Goal: Task Accomplishment & Management: Manage account settings

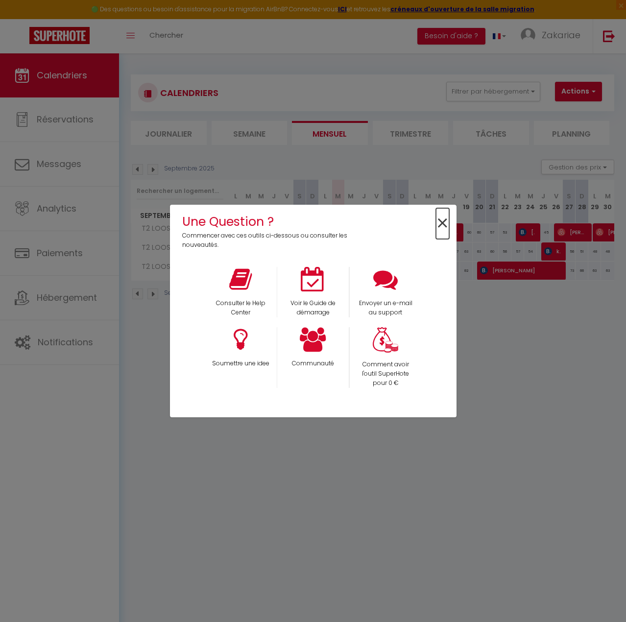
drag, startPoint x: 441, startPoint y: 218, endPoint x: 388, endPoint y: 208, distance: 54.2
click at [442, 218] on span "×" at bounding box center [442, 223] width 13 height 31
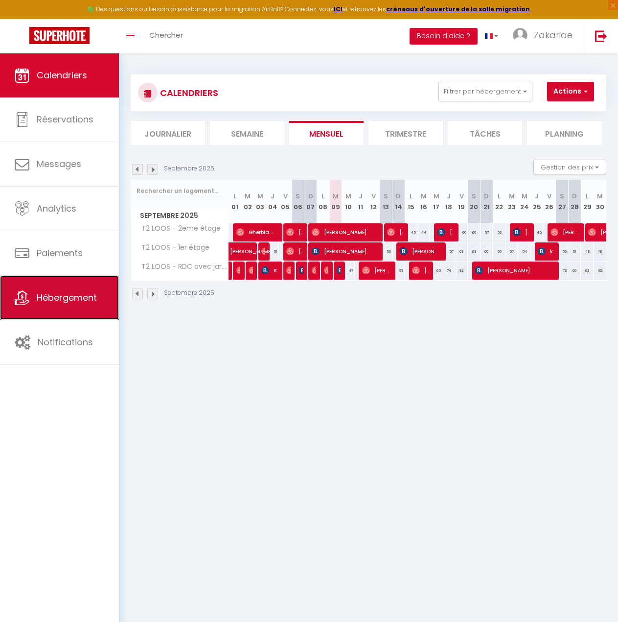
click at [82, 298] on span "Hébergement" at bounding box center [67, 297] width 60 height 12
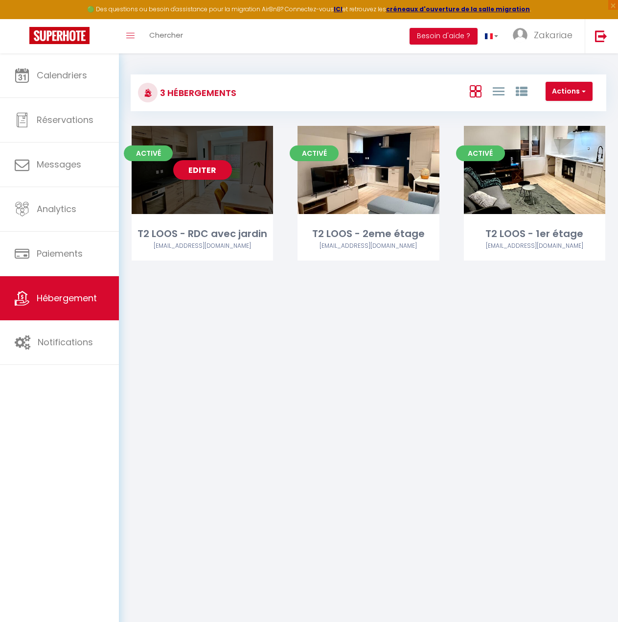
click at [207, 171] on link "Editer" at bounding box center [202, 170] width 59 height 20
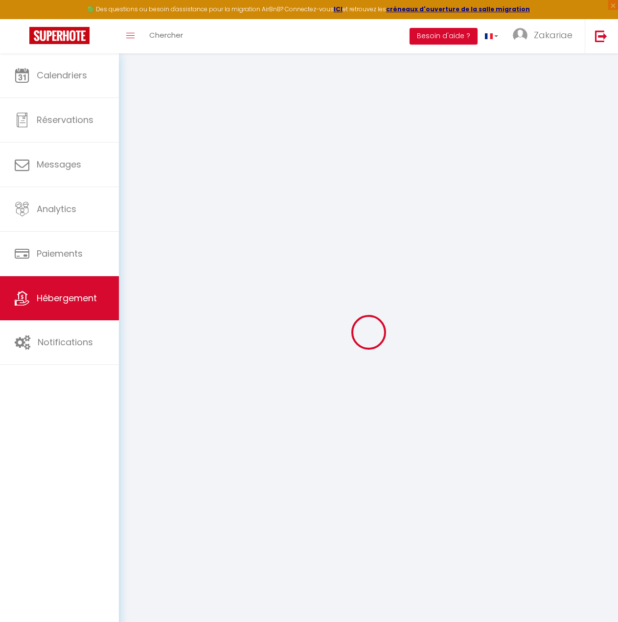
type input "Oups ! Les dates sélectionnées sont indisponibles."
type textarea "Malheureusement les dates sélectionnées sont indisponibles. Nous vous invitons …"
type input "50.6152769"
type input "3.0108885"
checkbox input "true"
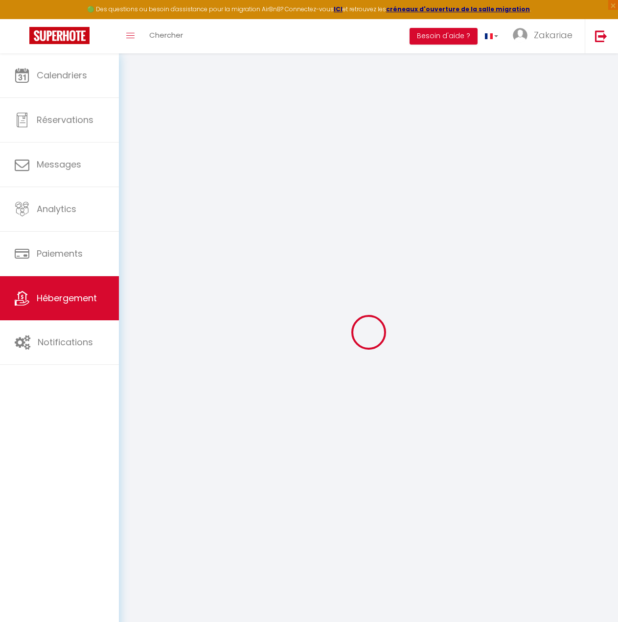
checkbox input "false"
select select
checkbox input "true"
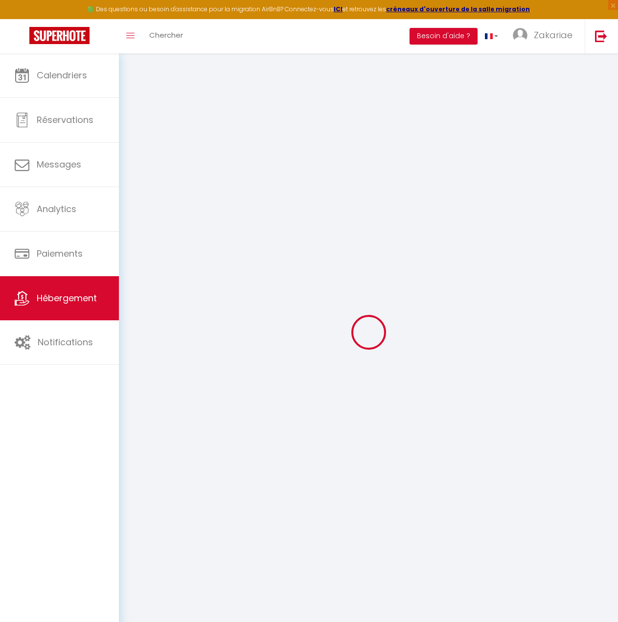
checkbox input "false"
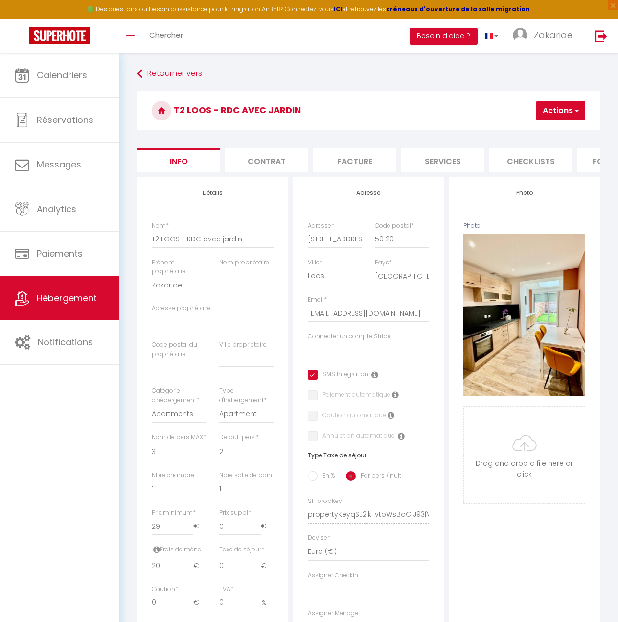
select select
checkbox input "true"
checkbox input "false"
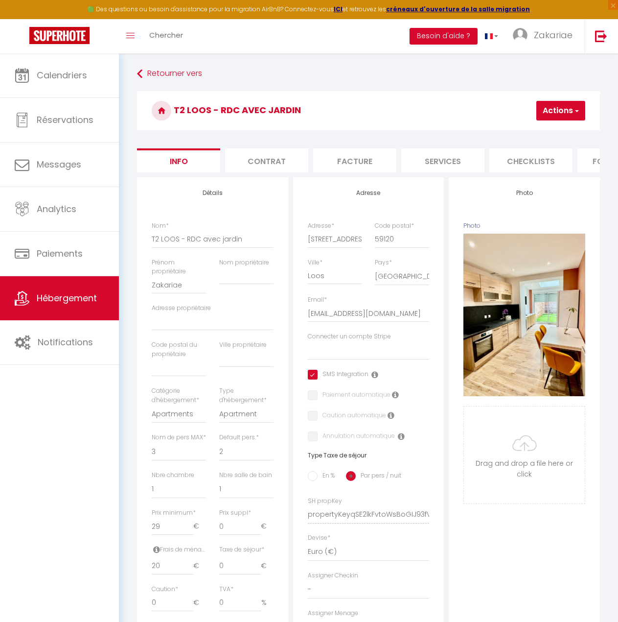
checkbox input "false"
click at [472, 163] on li "website" at bounding box center [465, 160] width 83 height 24
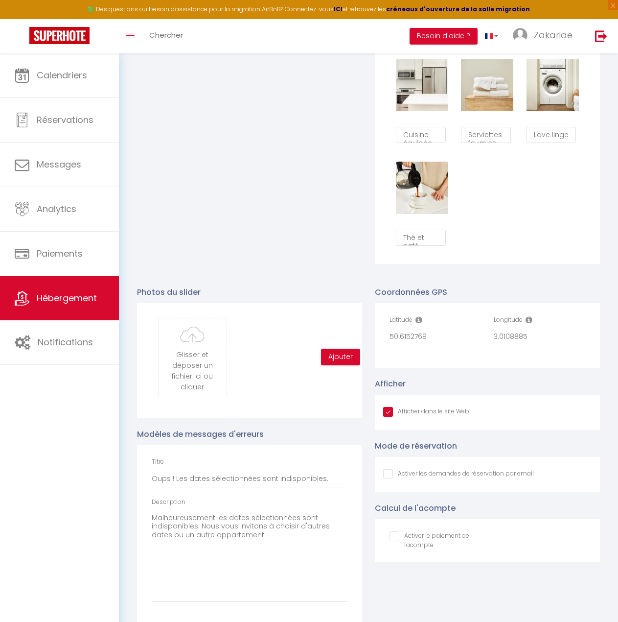
scroll to position [828, 0]
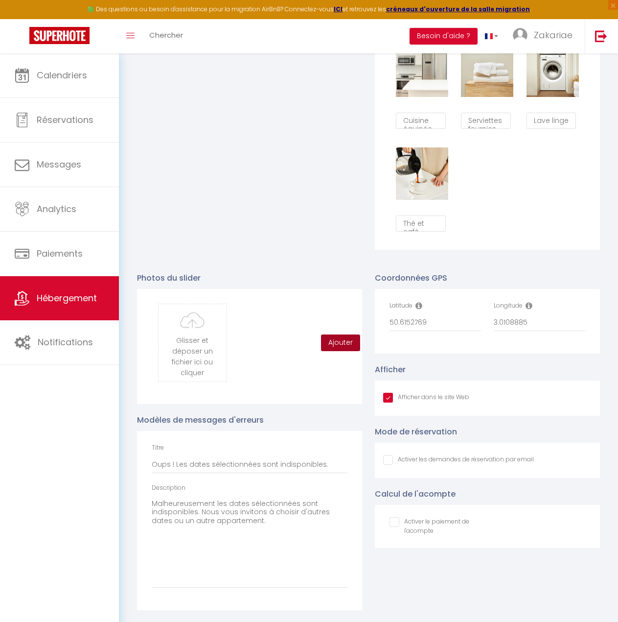
click at [326, 337] on button "Ajouter" at bounding box center [340, 342] width 39 height 17
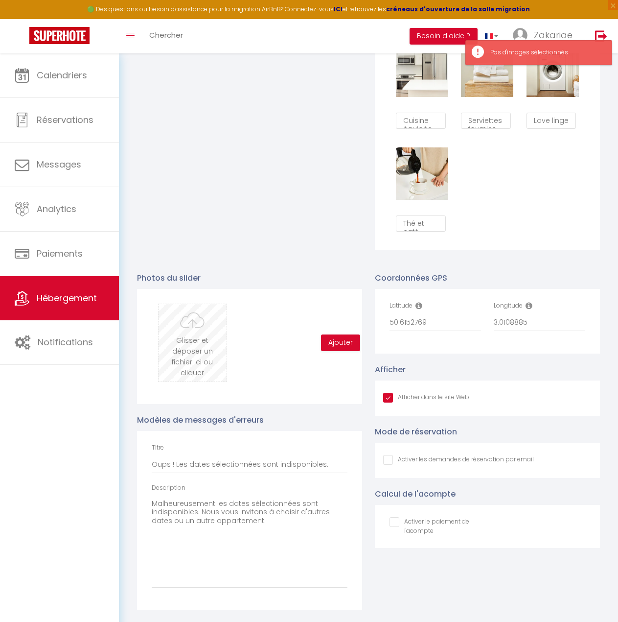
click at [216, 341] on input "file" at bounding box center [193, 342] width 68 height 77
type input "C:\fakepath\648865780.jpg"
checkbox input "true"
checkbox input "false"
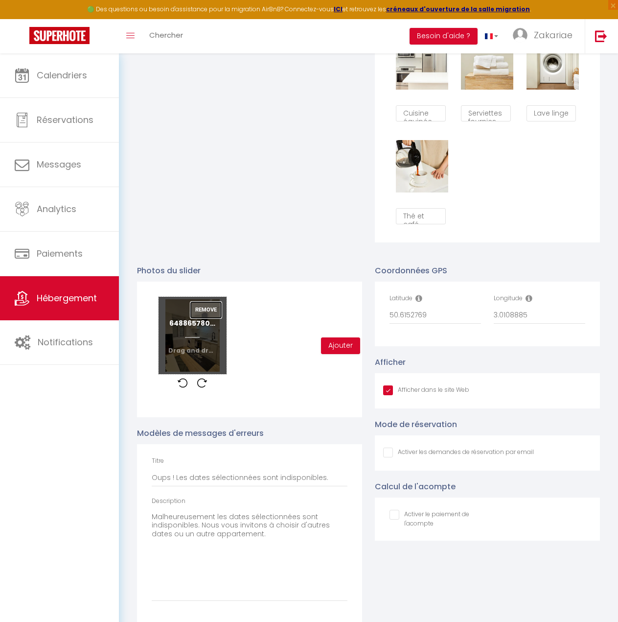
click at [208, 318] on button "Remove" at bounding box center [205, 310] width 31 height 17
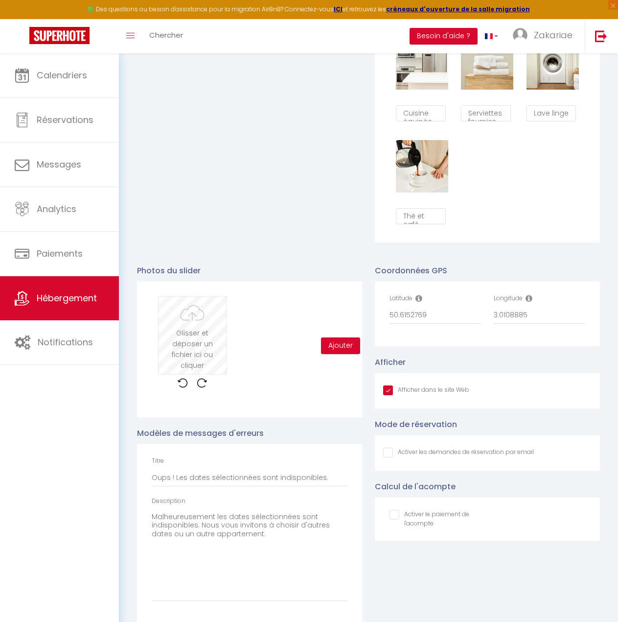
click at [190, 342] on input "file" at bounding box center [193, 335] width 68 height 77
type input "C:\fakepath\650369735.jpg"
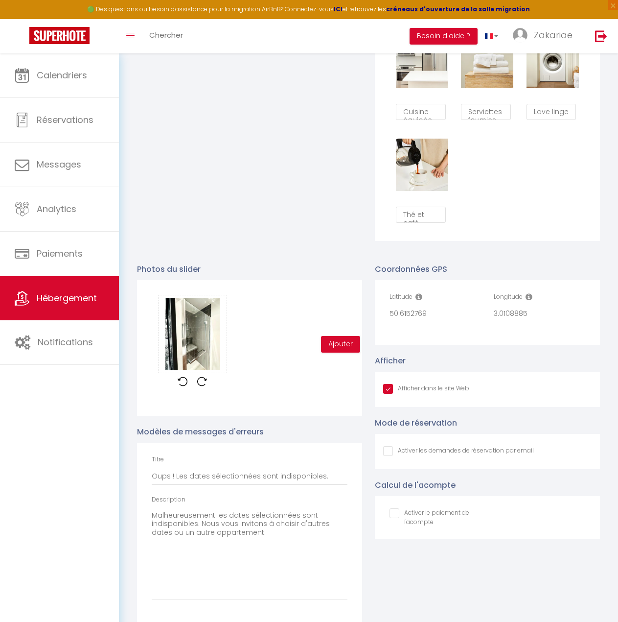
scroll to position [848, 0]
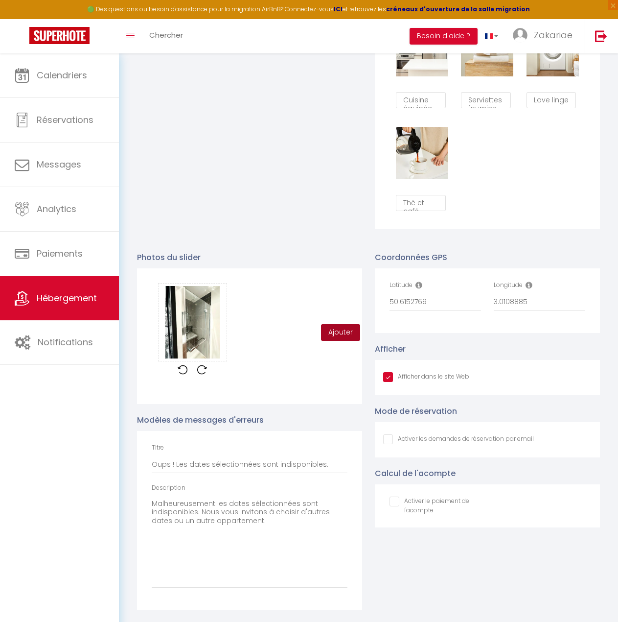
click at [326, 339] on button "Ajouter" at bounding box center [340, 332] width 39 height 17
checkbox input "true"
checkbox input "false"
checkbox input "true"
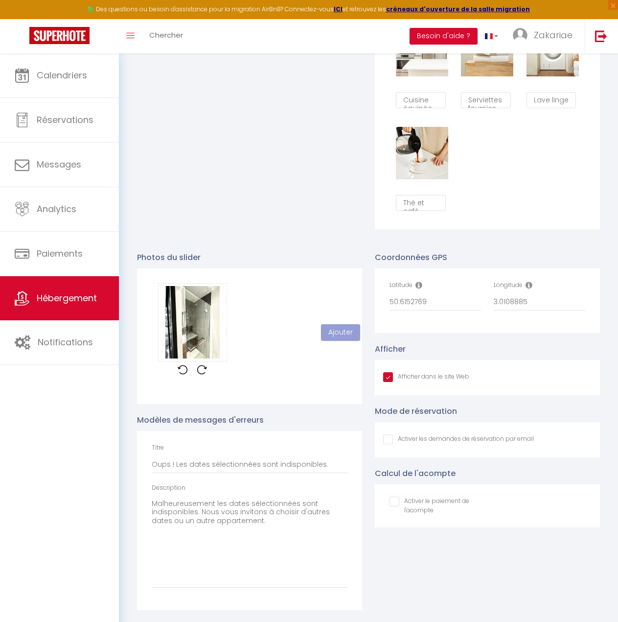
checkbox input "false"
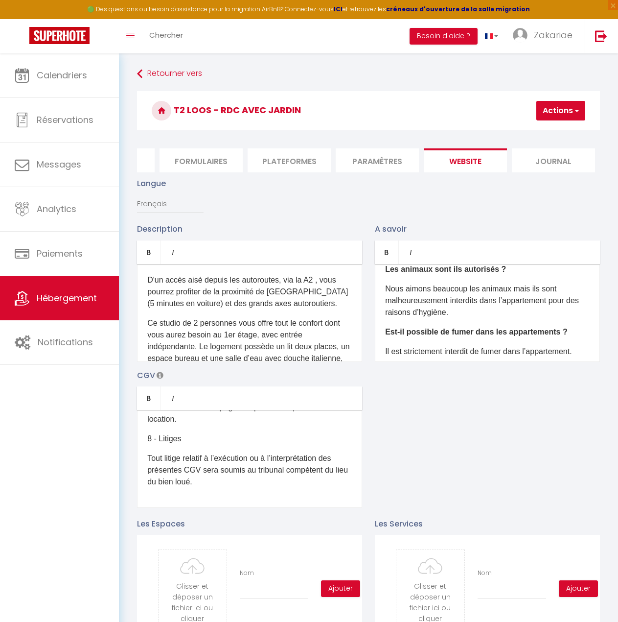
scroll to position [126, 0]
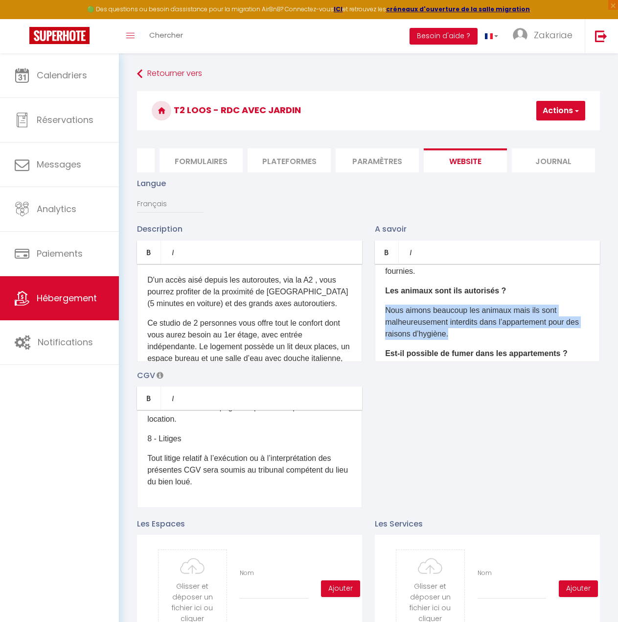
drag, startPoint x: 465, startPoint y: 340, endPoint x: 382, endPoint y: 321, distance: 85.5
click at [382, 321] on div "Quelle est l’heure d’arrivée et de départ ? Le checkin (arrivée dans l’appartem…" at bounding box center [487, 313] width 225 height 98
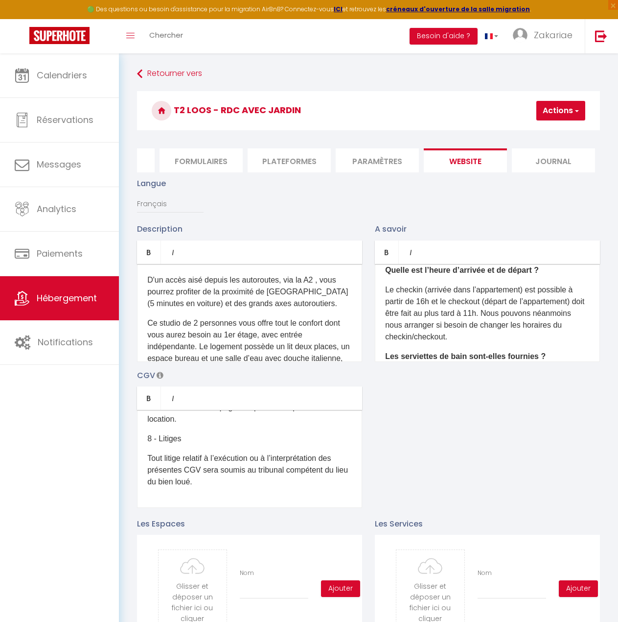
scroll to position [0, 0]
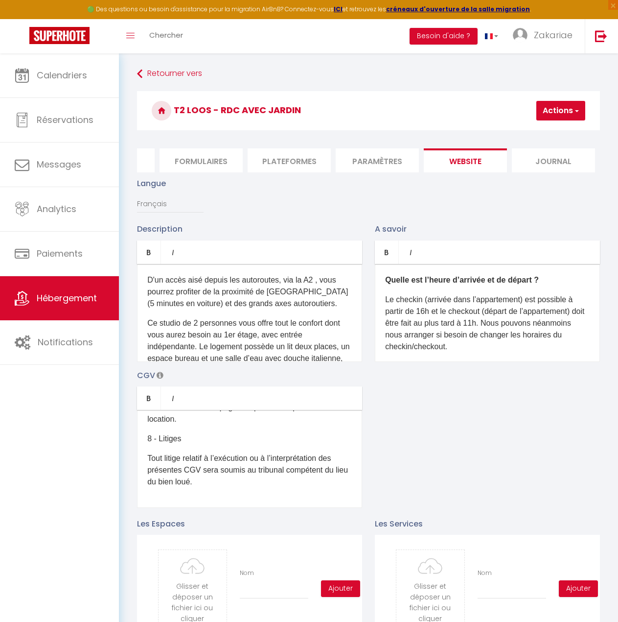
click at [424, 316] on p "Le checkin (arrivée dans l’appartement) est possible à partir de 16h et le chec…" at bounding box center [487, 323] width 205 height 59
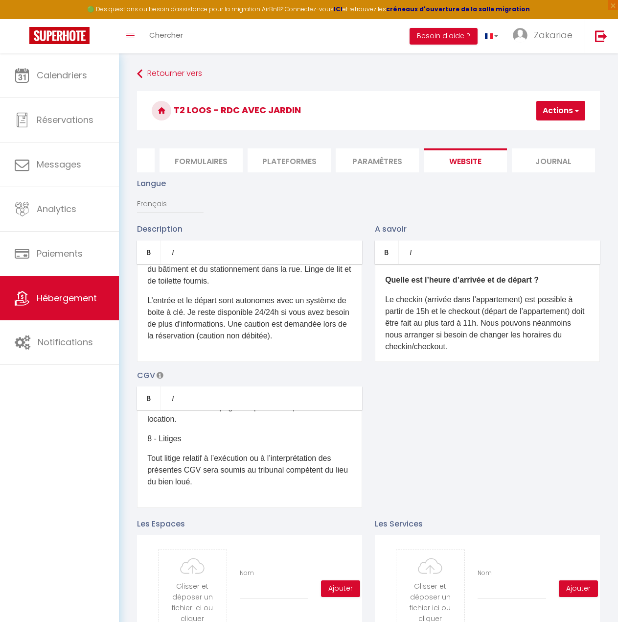
click at [476, 151] on li "website" at bounding box center [465, 160] width 83 height 24
click at [556, 38] on span "Zakariae" at bounding box center [553, 35] width 39 height 12
click at [554, 63] on link "Paramètres" at bounding box center [546, 68] width 72 height 17
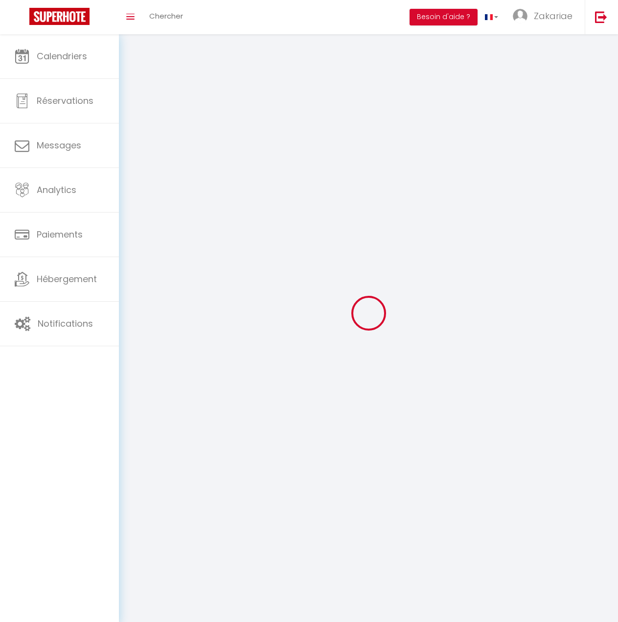
type input "Zakariae"
type input "Serroukh"
type input "0675686602"
type input "66 rue Pasteur"
type input "59120"
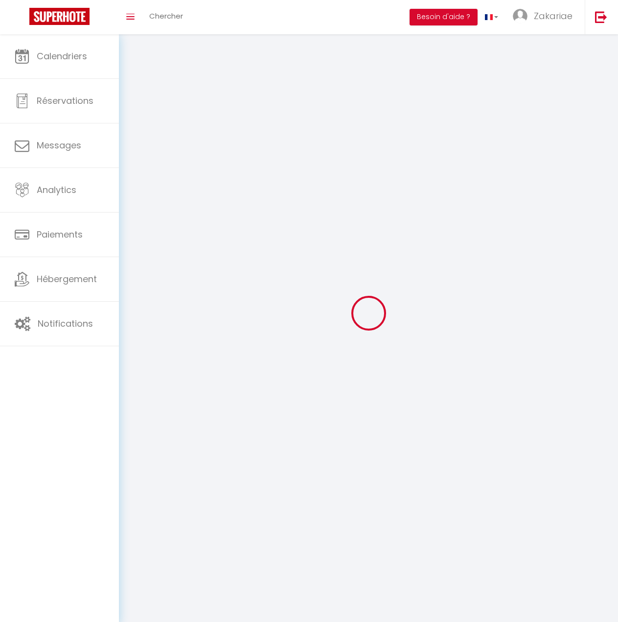
type input "Loos"
type input "obk5qPismvyYKB1vKBZUoENnA"
type input "Tsv62IATHbV7d1bdNnQx8z3IR"
type input "obk5qPismvyYKB1vKBZUoENnA"
type input "Tsv62IATHbV7d1bdNnQx8z3IR"
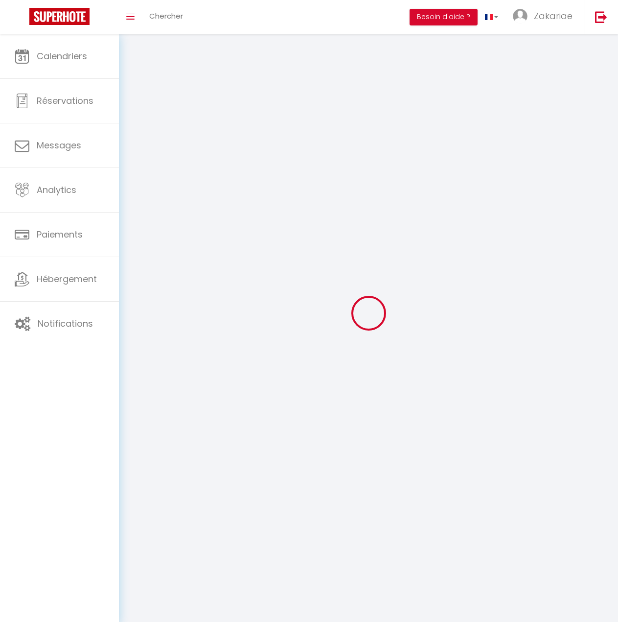
type input "https://app.superhote.com/#/get-available-rentals/Tsv62IATHbV7d1bdNnQx8z3IR"
select select "1"
select select "28"
select select "fr"
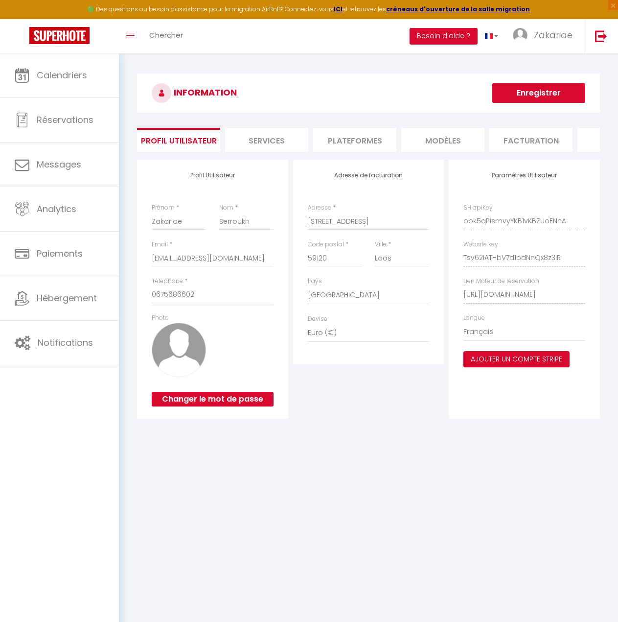
scroll to position [0, 153]
click at [618, 305] on html "🟢 Des questions ou besoin d'assistance pour la migration AirBnB? Connectez-vous…" at bounding box center [309, 311] width 618 height 622
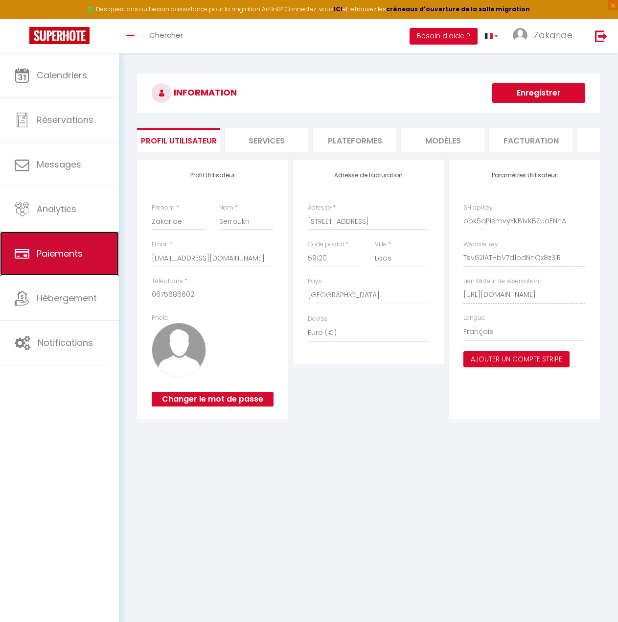
click at [93, 260] on link "Paiements" at bounding box center [59, 254] width 119 height 44
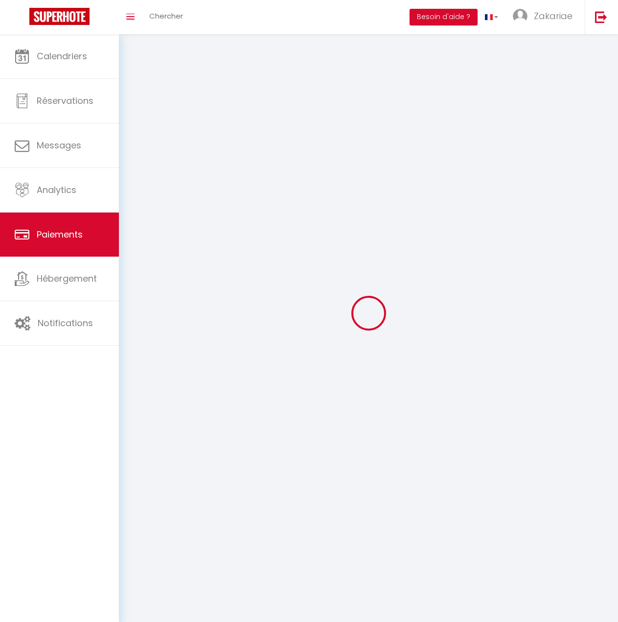
select select "2"
select select "0"
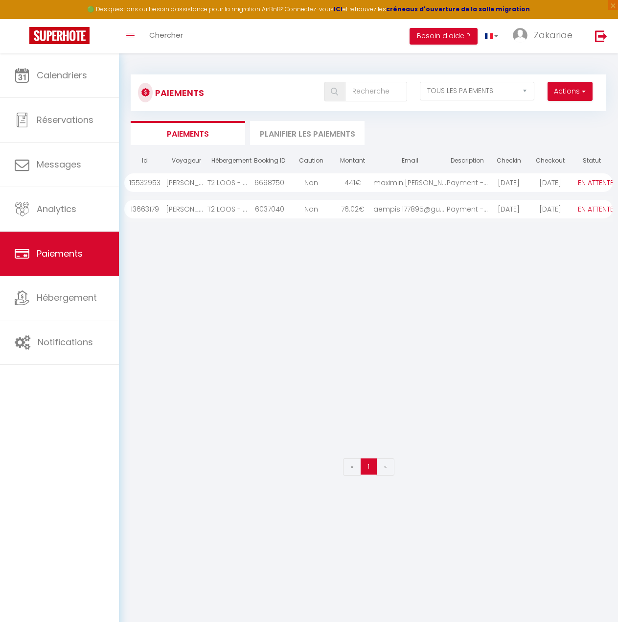
click at [441, 322] on div "Id Voyageur Hébergement Booking ID Caution Montant Email Description Checkin Ch…" at bounding box center [368, 301] width 489 height 303
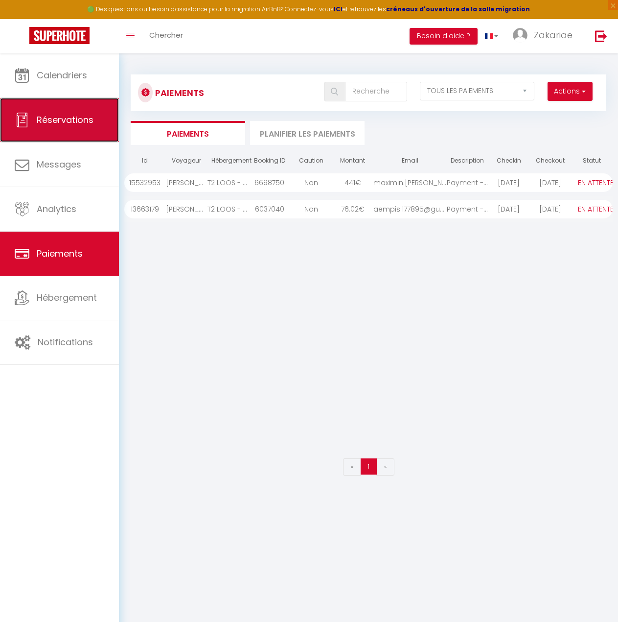
click at [84, 131] on link "Réservations" at bounding box center [59, 120] width 119 height 44
select select "not_cancelled"
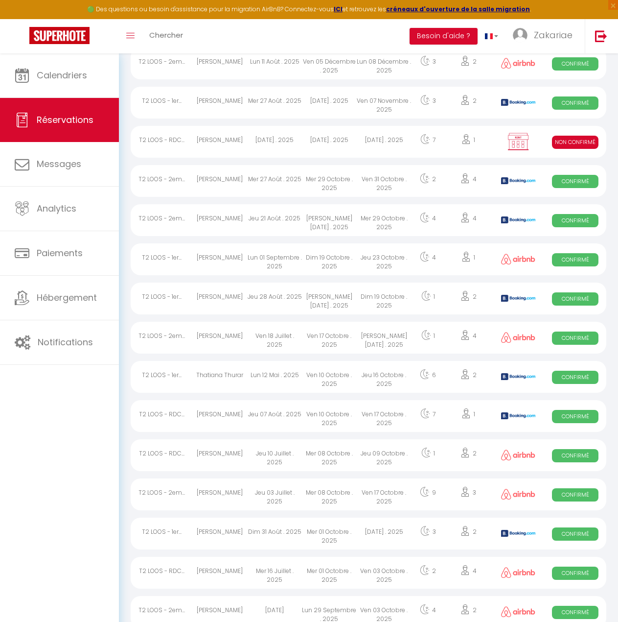
scroll to position [147, 0]
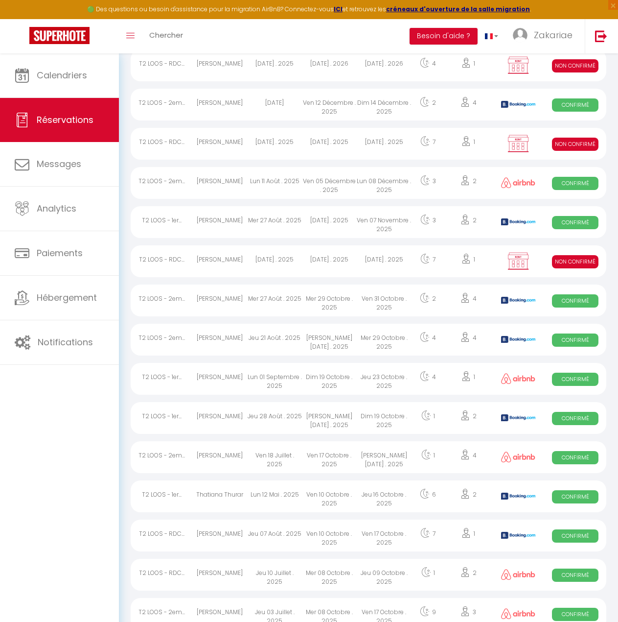
click at [546, 262] on div "Non Confirmé" at bounding box center [576, 261] width 62 height 32
select select "KO"
select select "0"
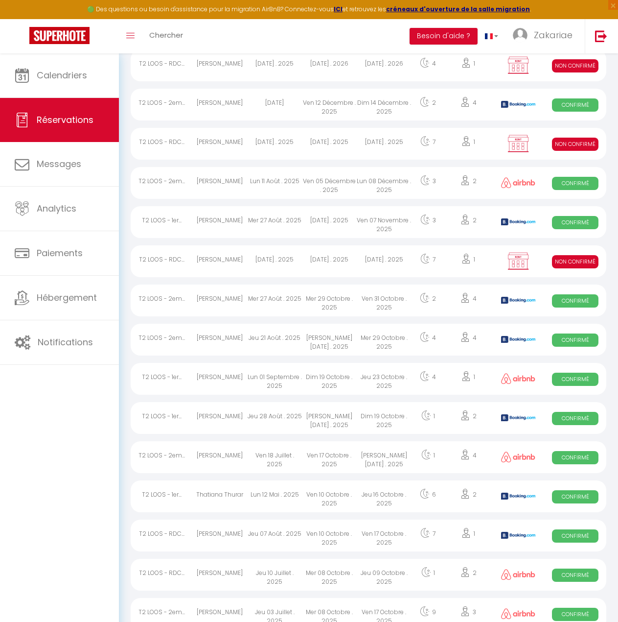
select select "1"
select select
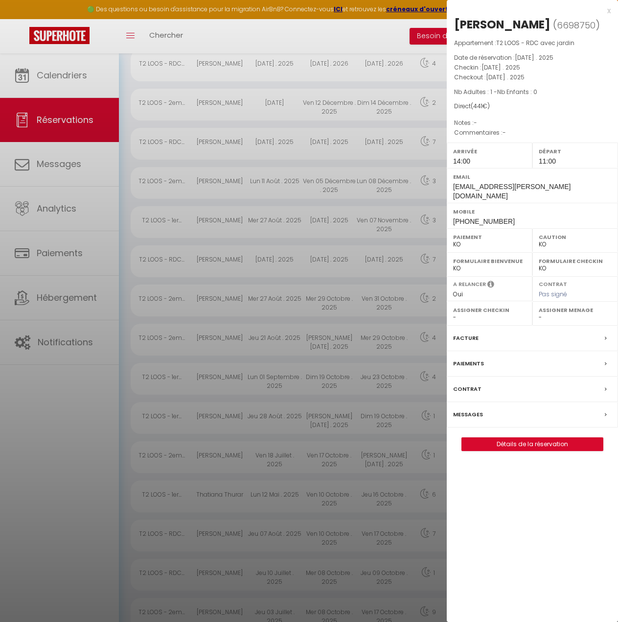
click at [519, 369] on div "Paiements" at bounding box center [532, 363] width 171 height 25
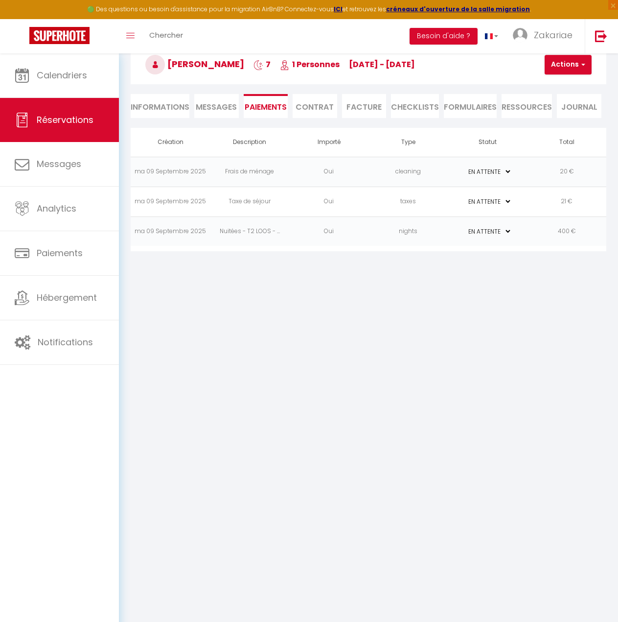
select select "not_cancelled"
select select
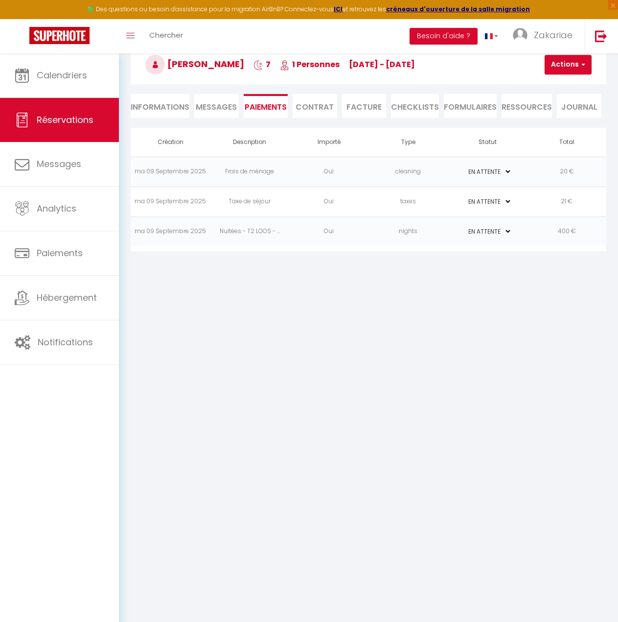
select select
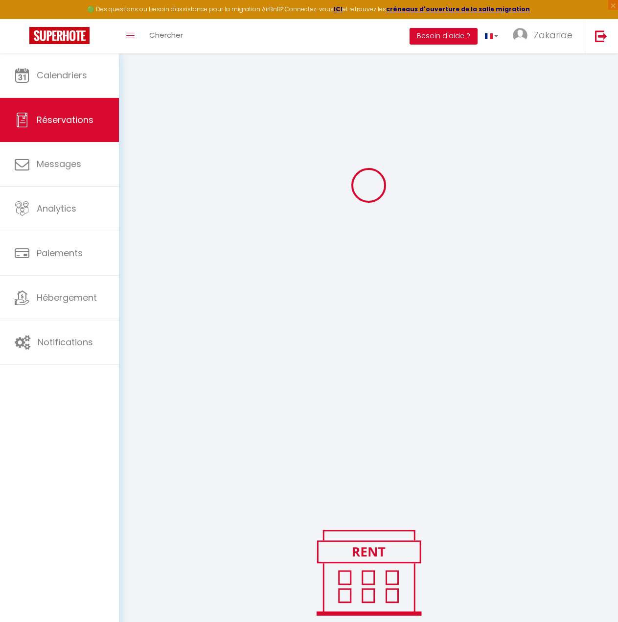
select select
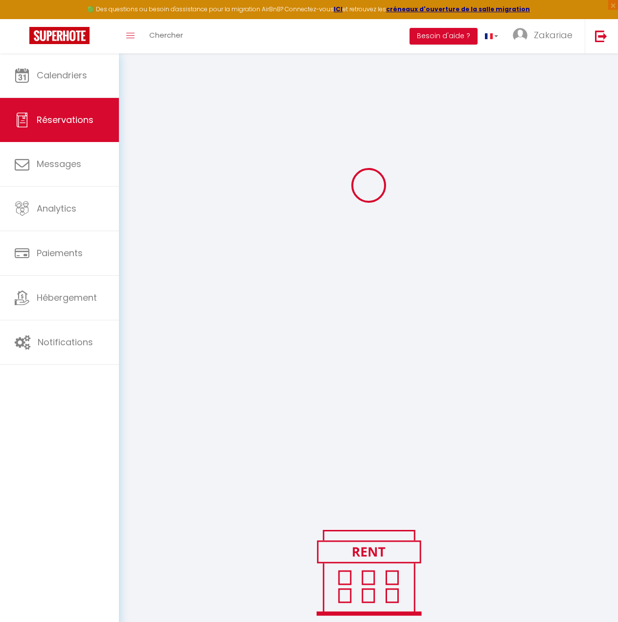
select select
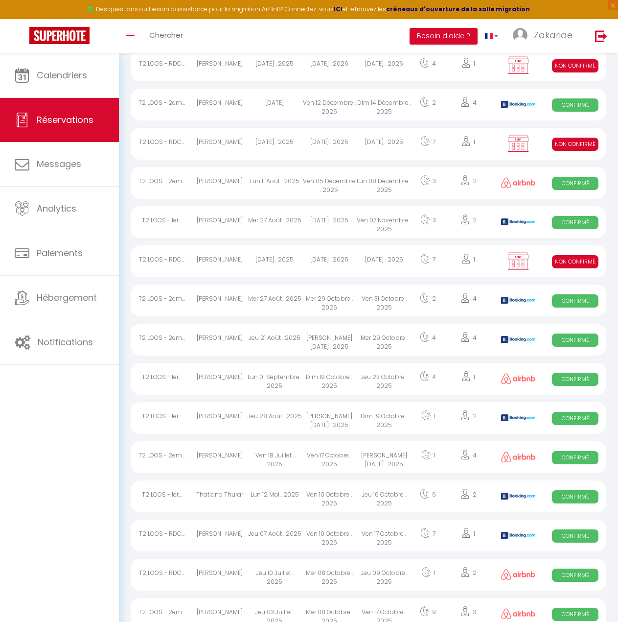
scroll to position [198, 0]
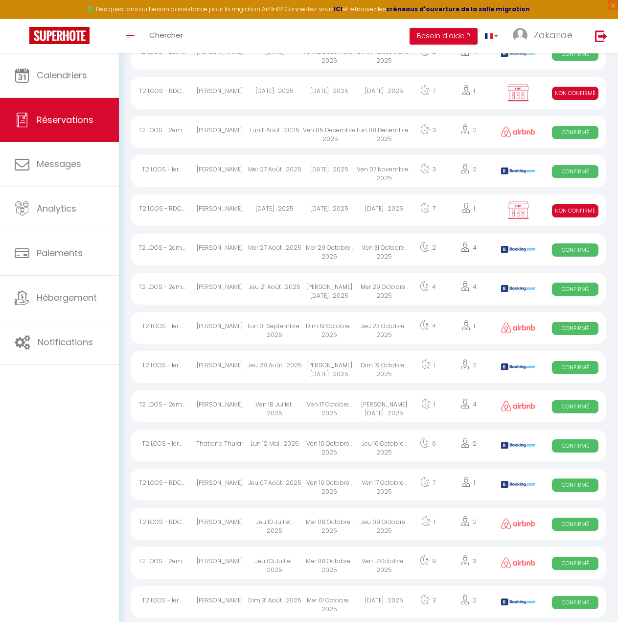
click at [518, 209] on img at bounding box center [518, 210] width 24 height 19
select select "KO"
select select "0"
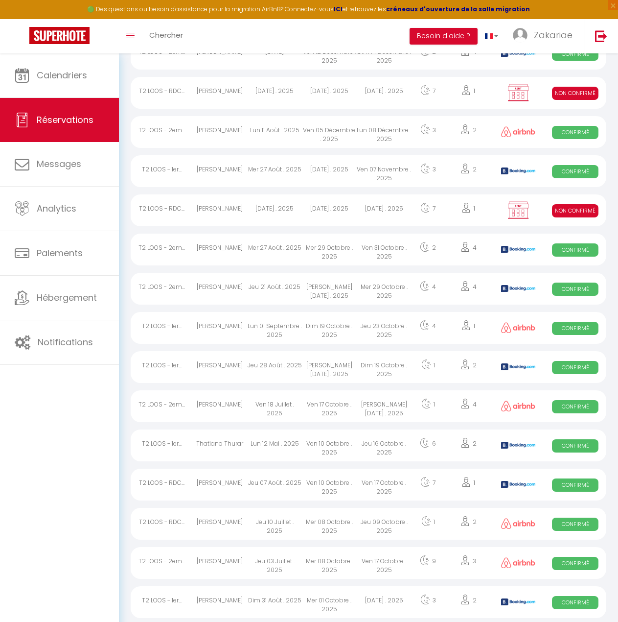
select select "1"
select select
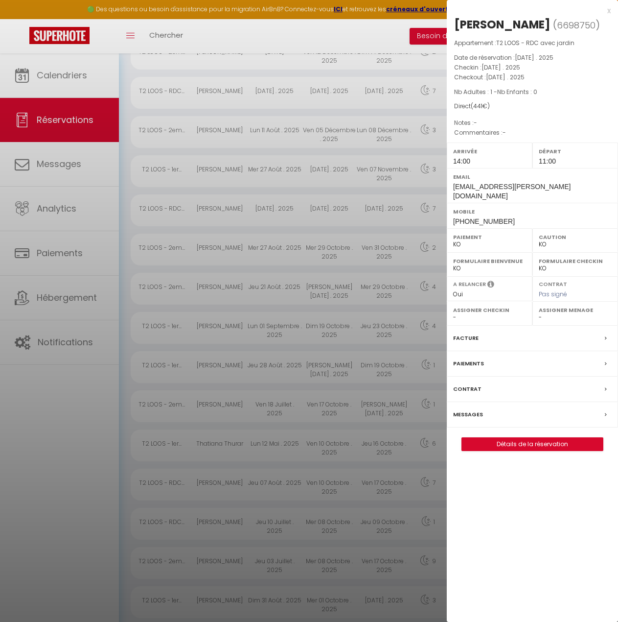
click at [601, 372] on div "Paiements" at bounding box center [532, 363] width 171 height 25
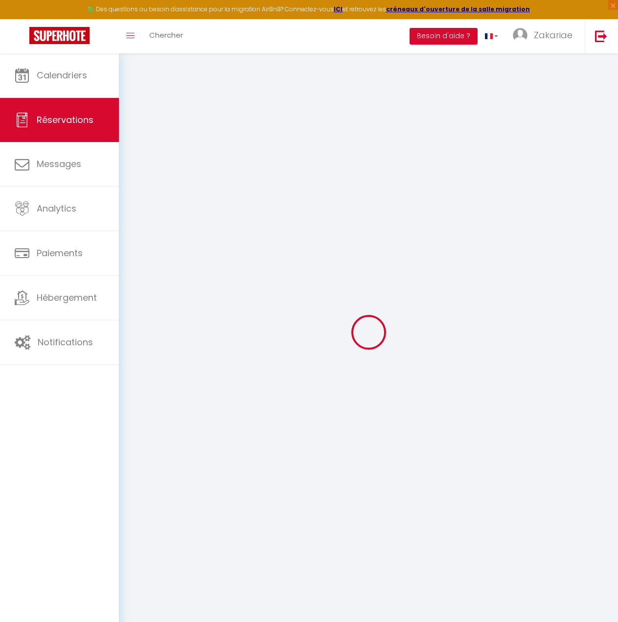
select select "0"
select select
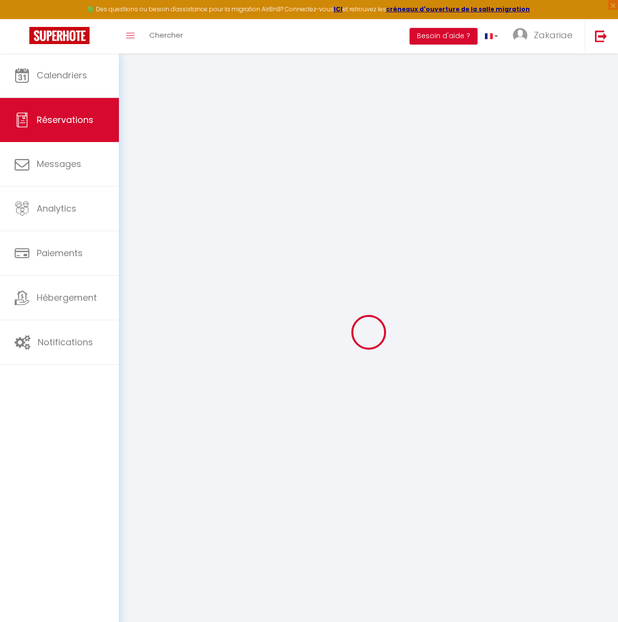
select select
checkbox input "false"
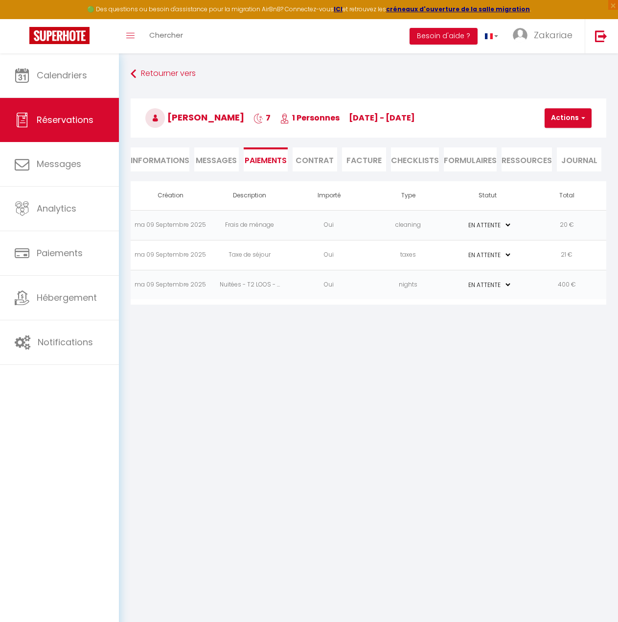
select select "not_cancelled"
select select
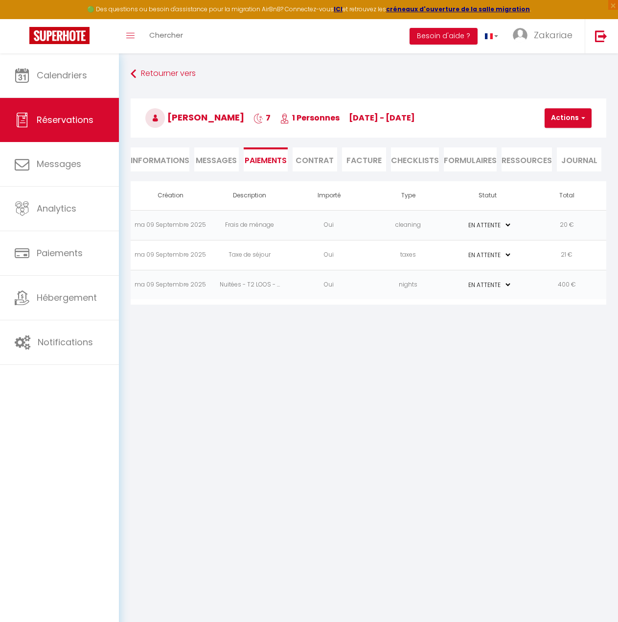
select select
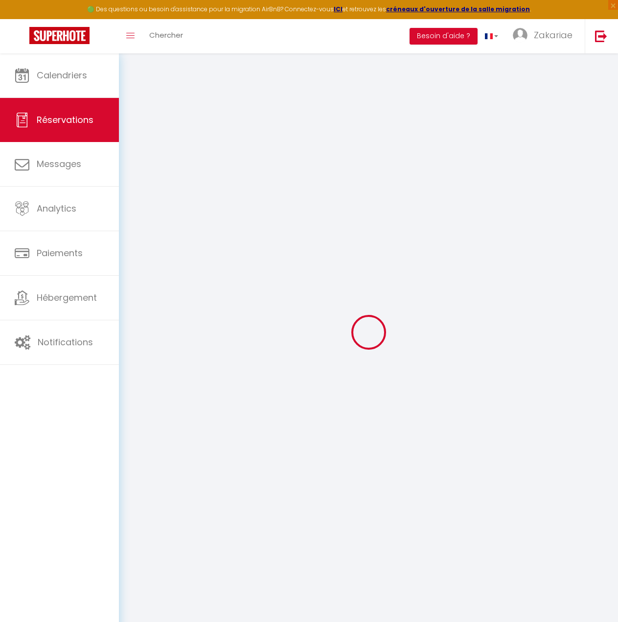
select select
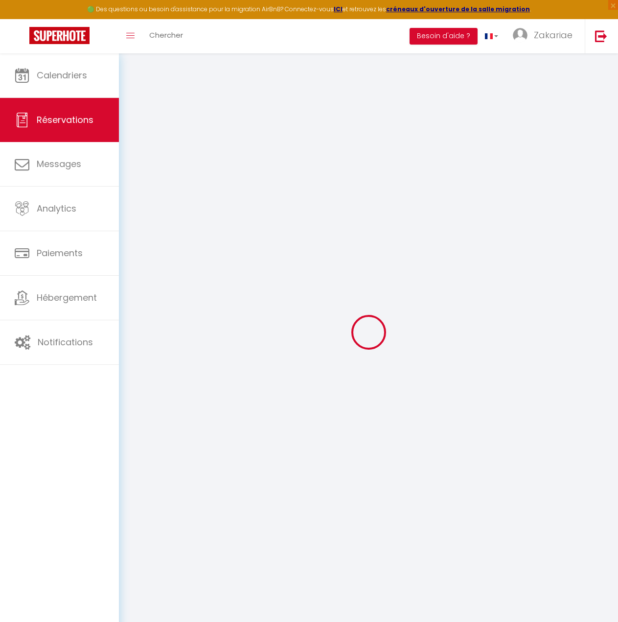
select select
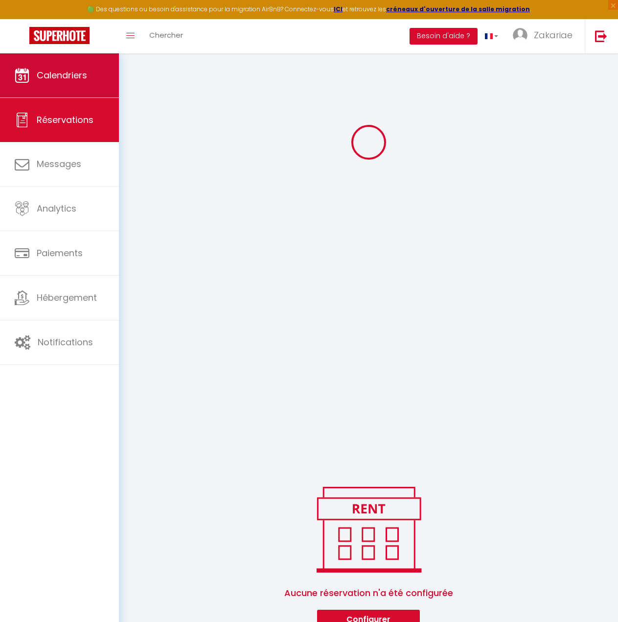
select select
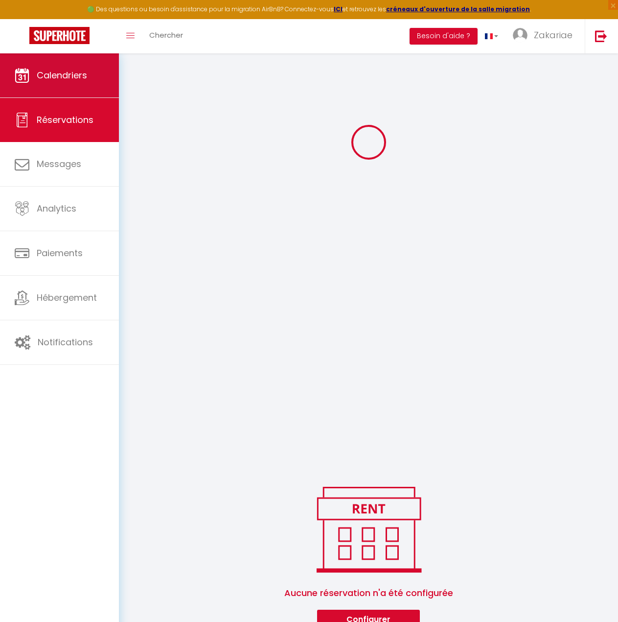
select select
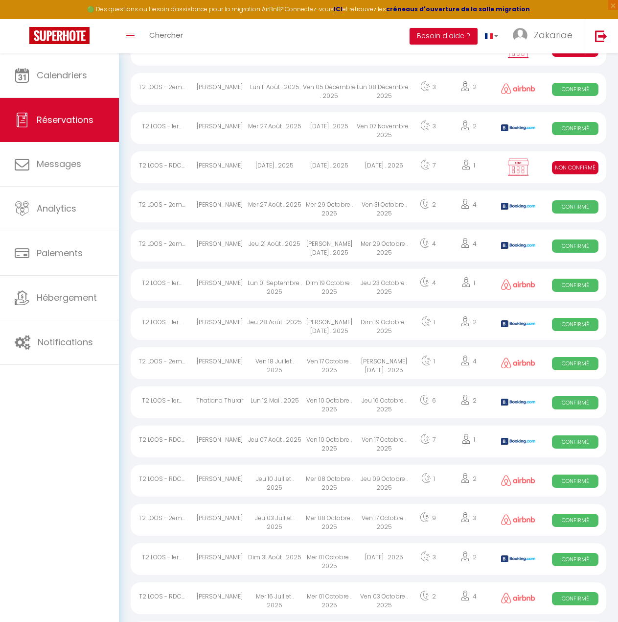
click at [539, 174] on div at bounding box center [518, 167] width 52 height 32
select select "KO"
select select "0"
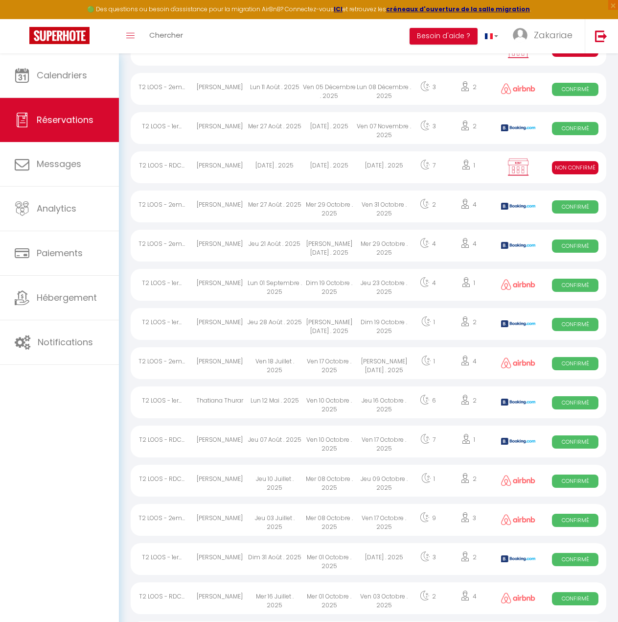
select select "1"
select select
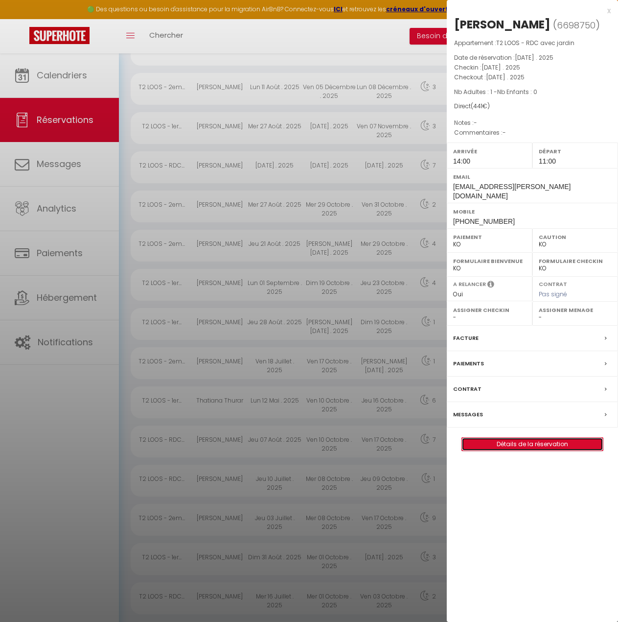
click at [568, 450] on link "Détails de la réservation" at bounding box center [532, 444] width 141 height 13
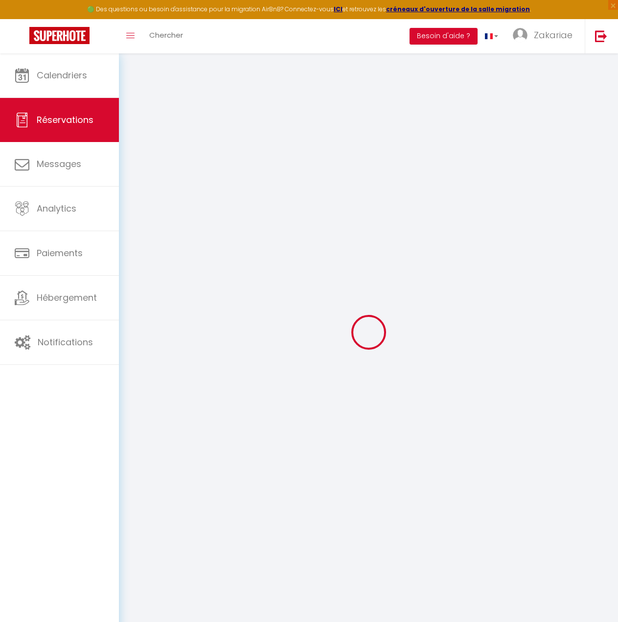
select select "not_cancelled"
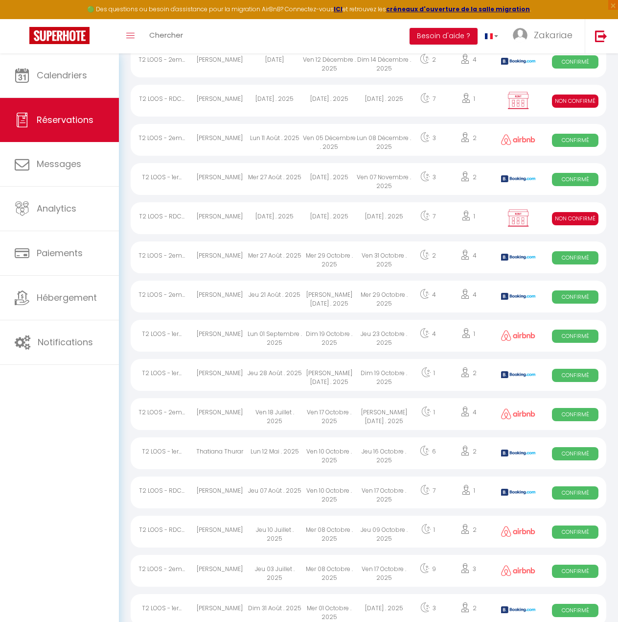
scroll to position [241, 0]
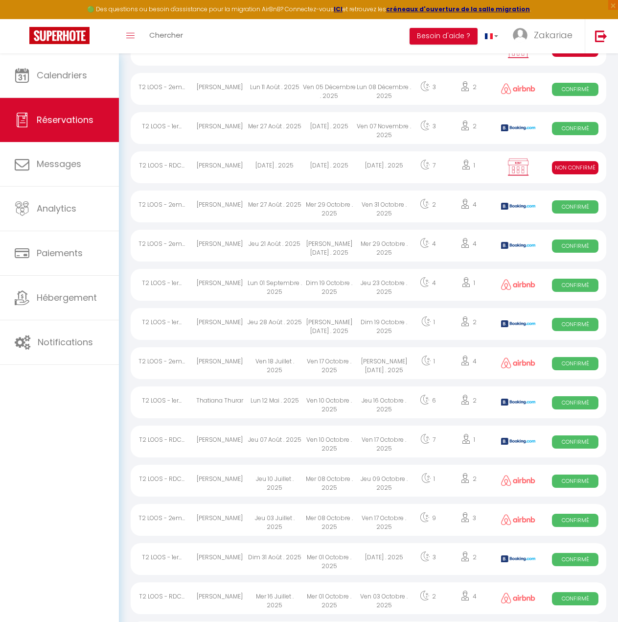
click at [447, 161] on div "1" at bounding box center [468, 167] width 47 height 32
select select "KO"
select select "0"
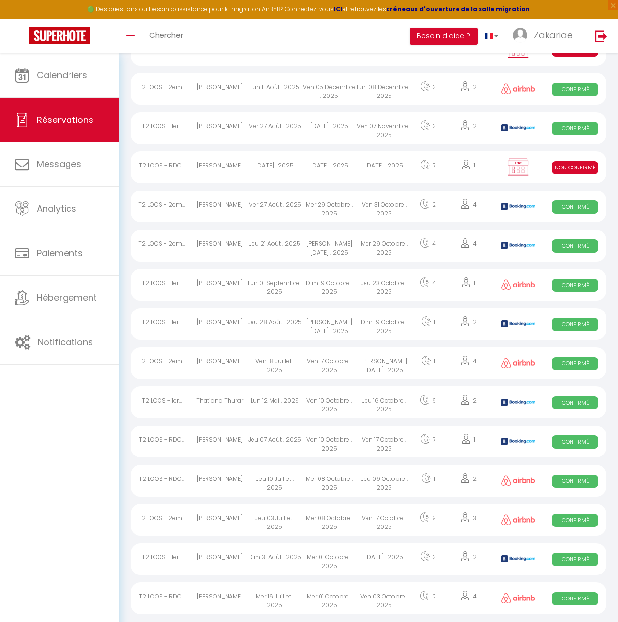
select select "1"
select select
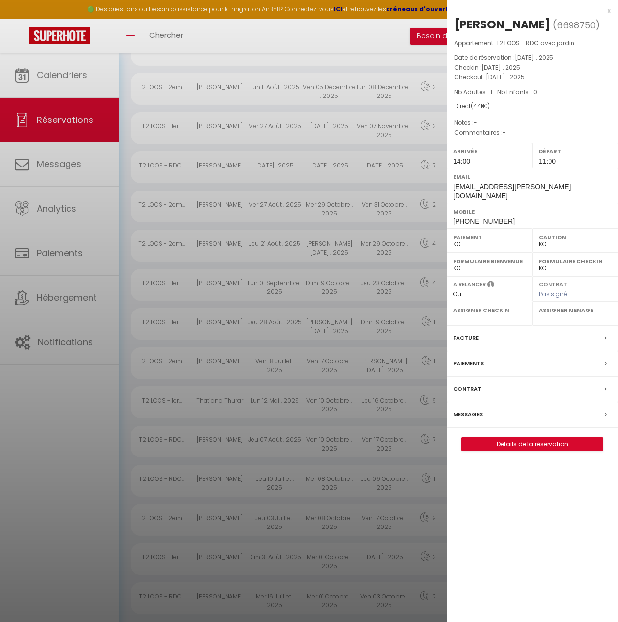
click at [606, 367] on icon at bounding box center [606, 364] width 2 height 6
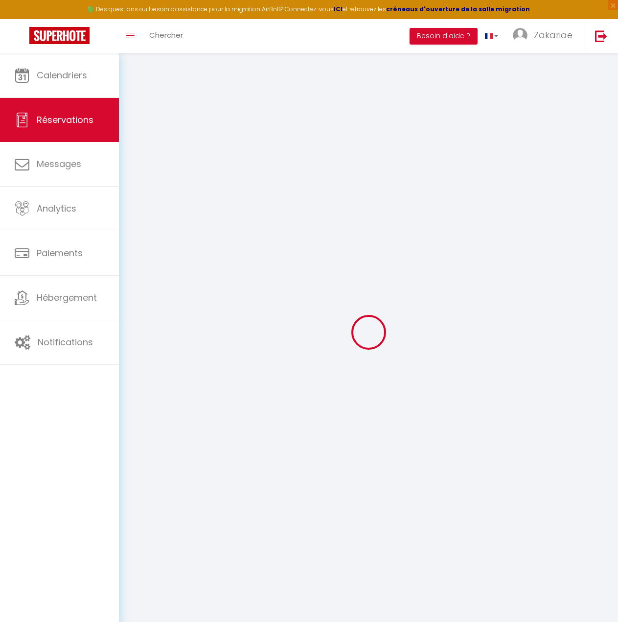
select select
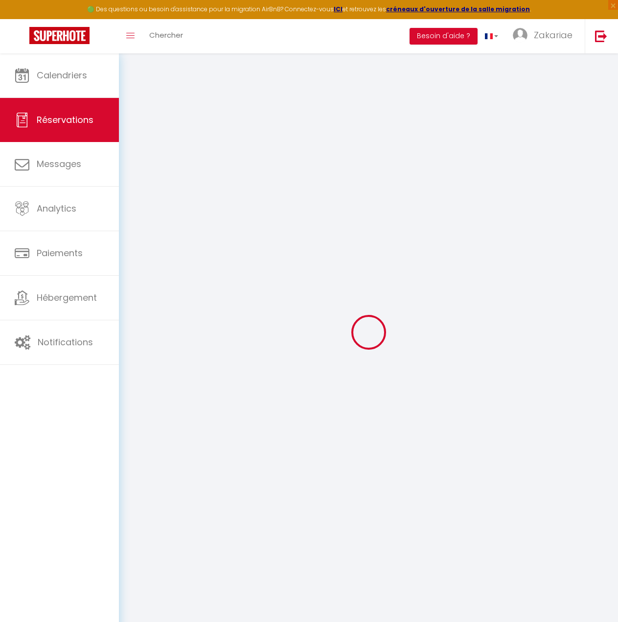
select select
checkbox input "false"
select select
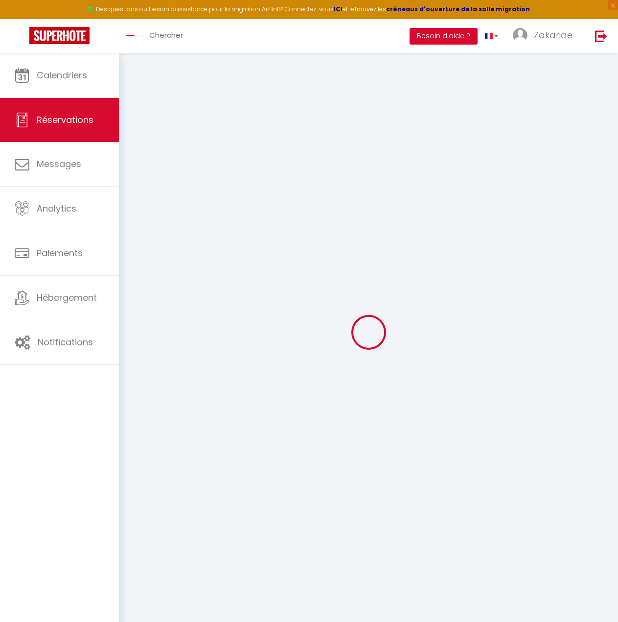
checkbox input "false"
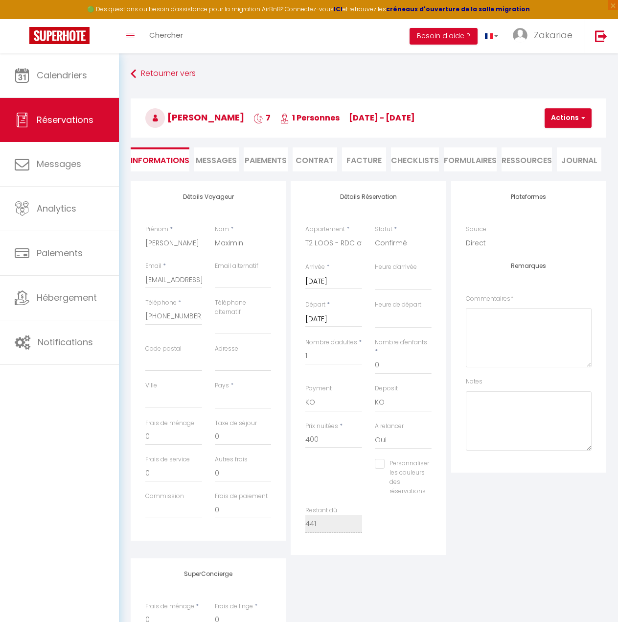
select select
type input "20"
type input "21"
select select
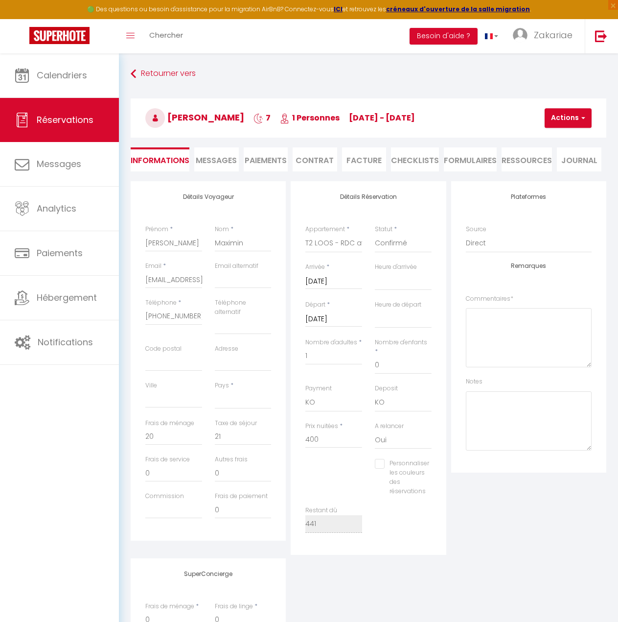
select select
select select "14:00"
select select "11:00"
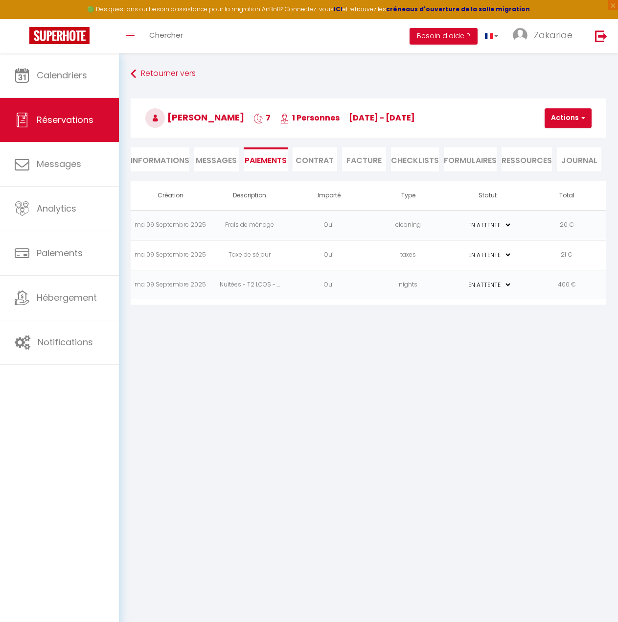
click at [178, 160] on li "Informations" at bounding box center [160, 159] width 59 height 24
select select
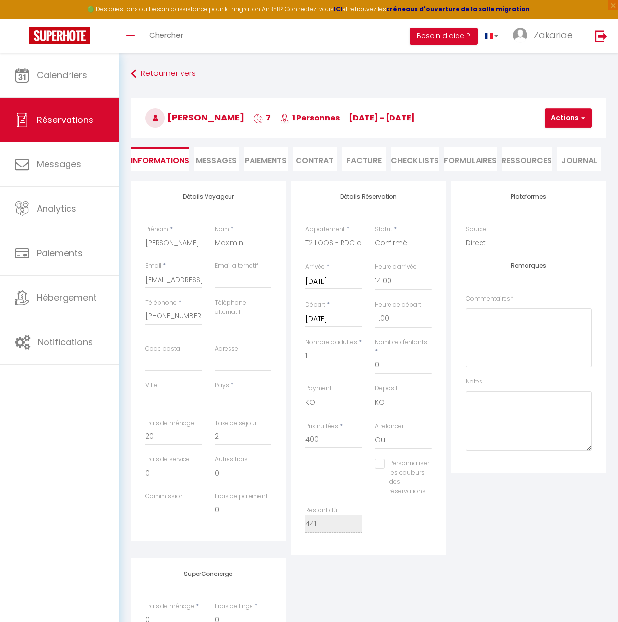
click at [214, 157] on span "Messages" at bounding box center [216, 160] width 41 height 11
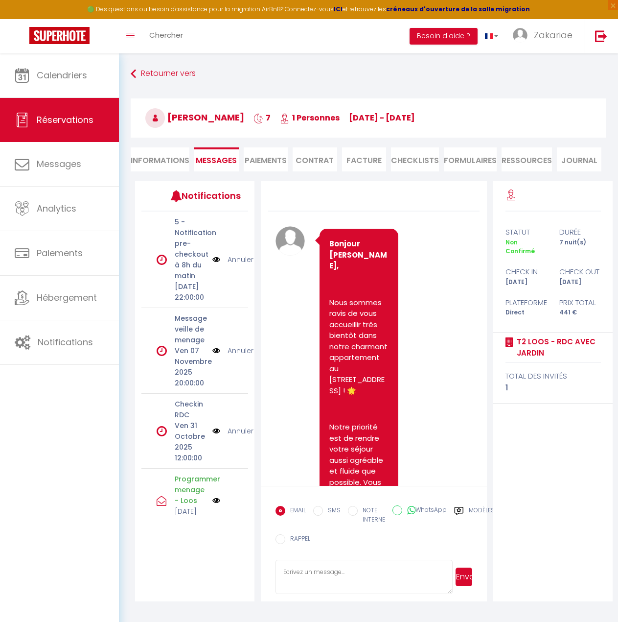
click at [263, 156] on li "Paiements" at bounding box center [266, 159] width 45 height 24
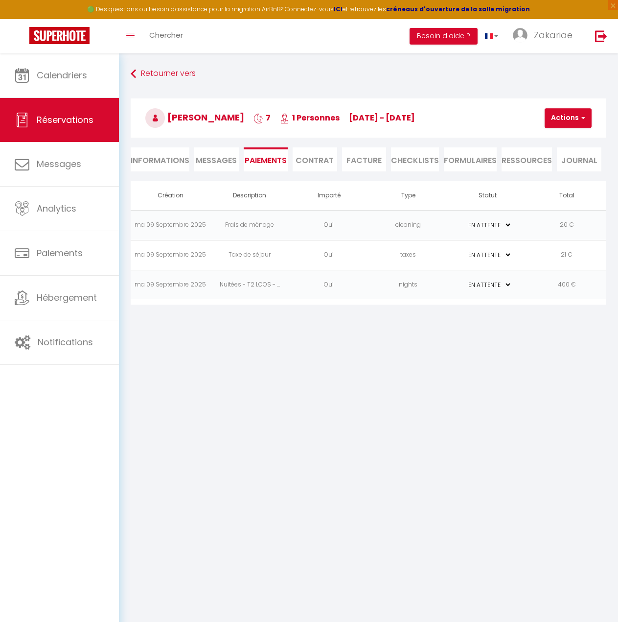
click at [313, 158] on li "Contrat" at bounding box center [315, 159] width 45 height 24
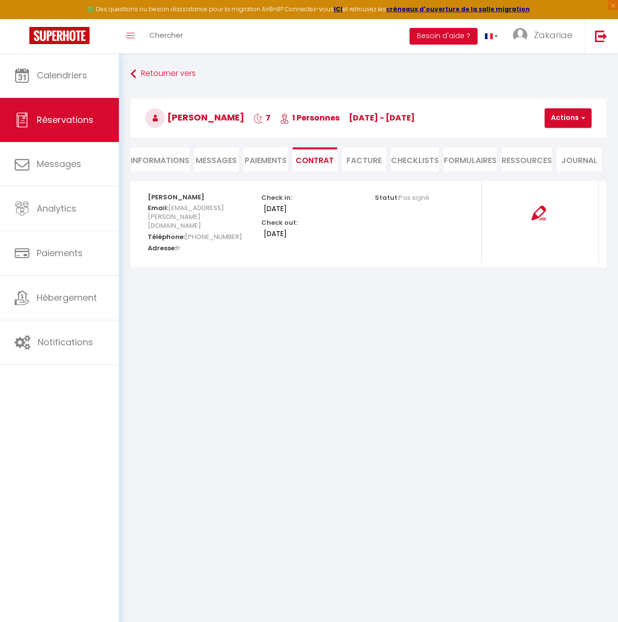
click at [369, 155] on li "Facture" at bounding box center [364, 159] width 45 height 24
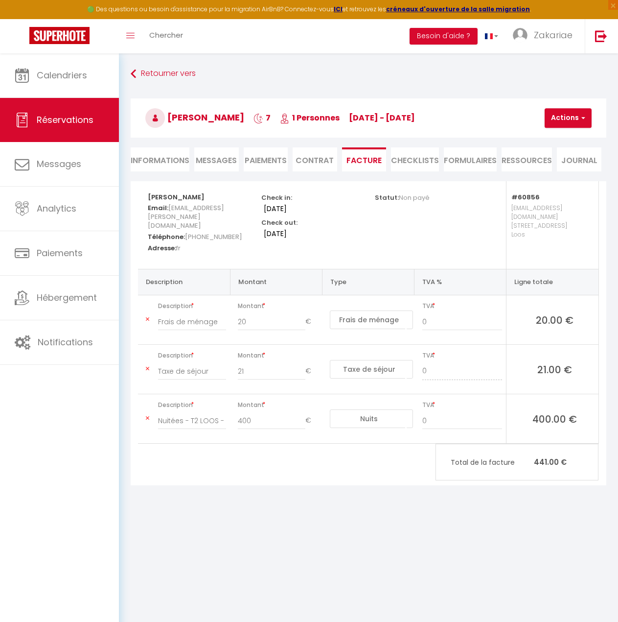
click at [409, 161] on li "CHECKLISTS" at bounding box center [415, 159] width 48 height 24
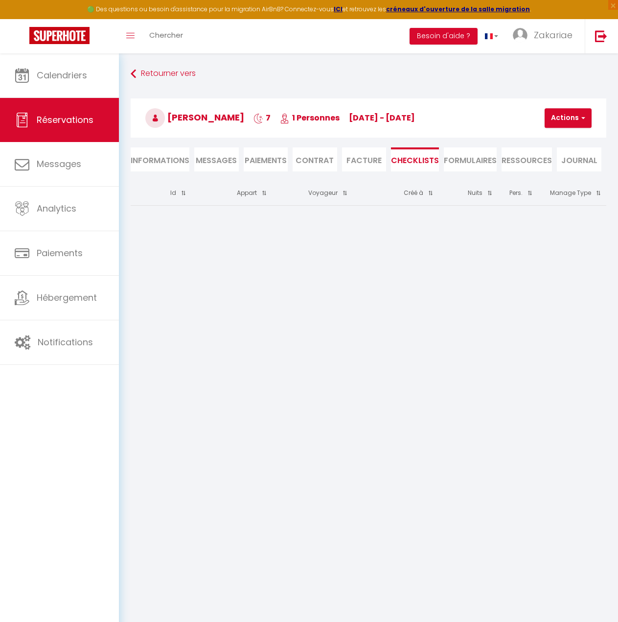
click at [467, 159] on li "FORMULAIRES" at bounding box center [470, 159] width 53 height 24
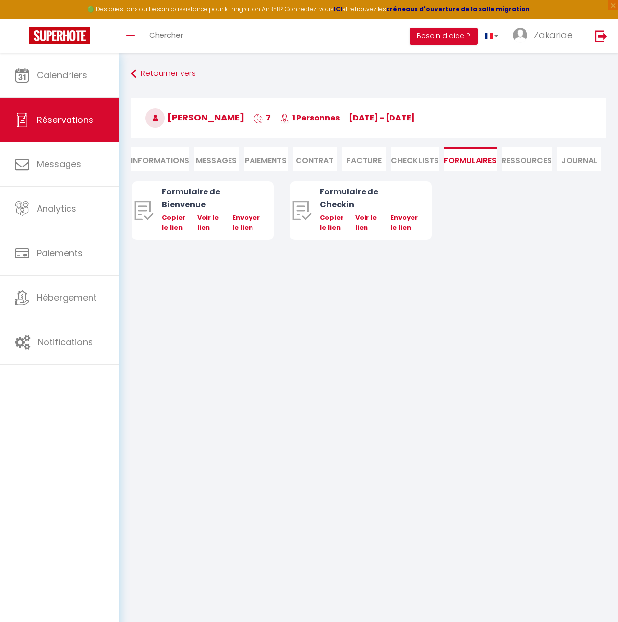
click at [519, 160] on li "Ressources" at bounding box center [527, 159] width 50 height 24
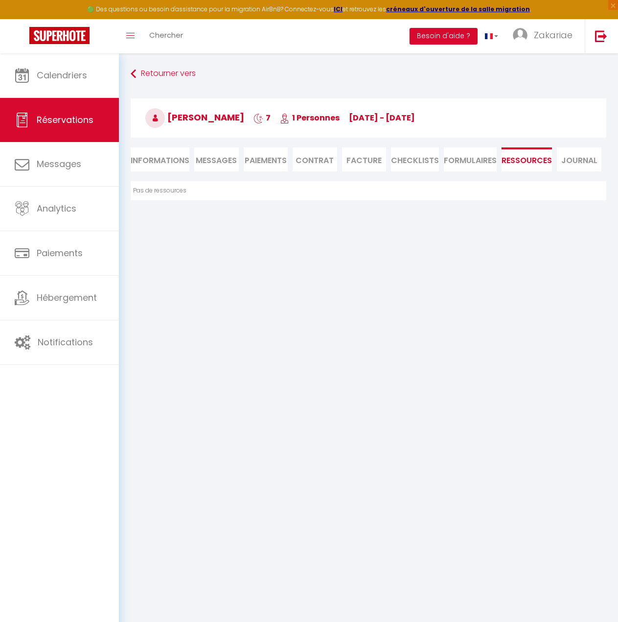
click at [565, 161] on li "Journal" at bounding box center [579, 159] width 45 height 24
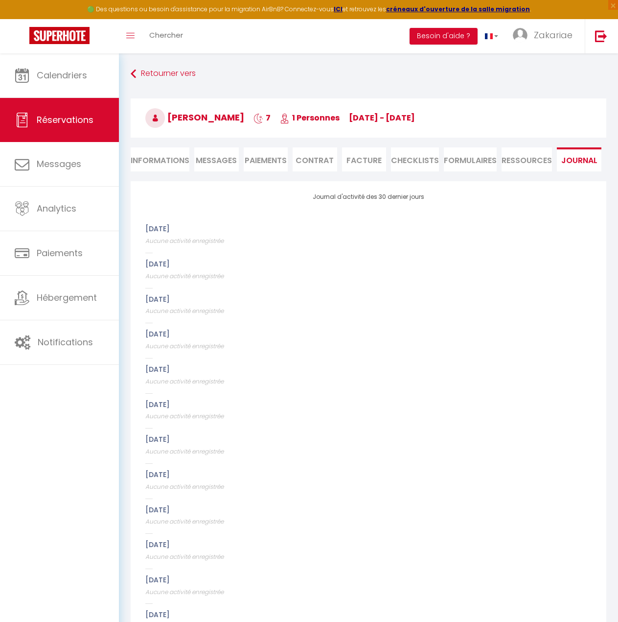
click at [243, 159] on ul "Informations Messages Paiements Contrat Facture CHECKLISTS FORMULAIRES Ressourc…" at bounding box center [369, 159] width 476 height 24
click at [269, 159] on li "Paiements" at bounding box center [266, 159] width 45 height 24
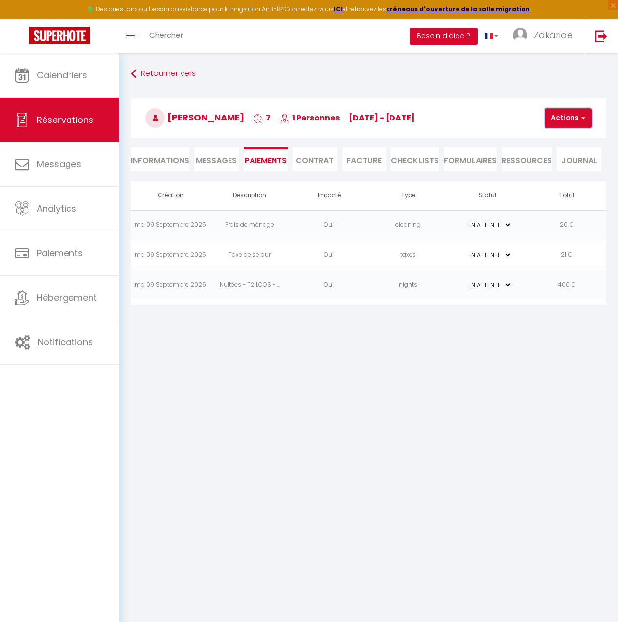
click at [576, 127] on button "Actions" at bounding box center [568, 118] width 47 height 20
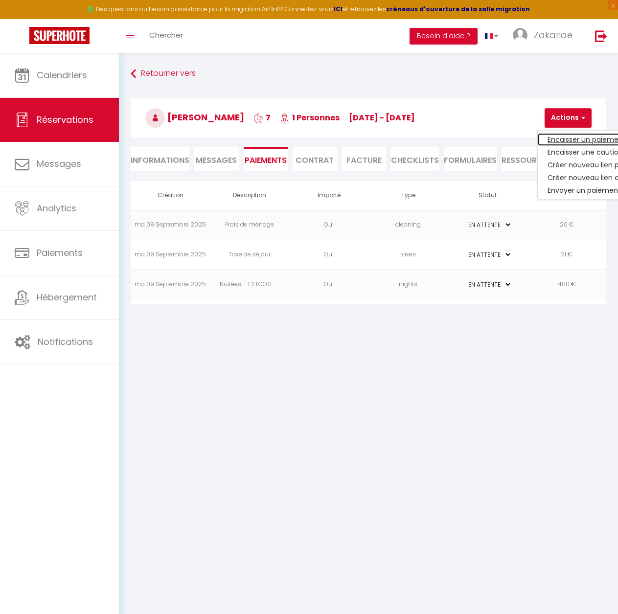
click at [596, 141] on link "Encaisser un paiement" at bounding box center [598, 139] width 120 height 13
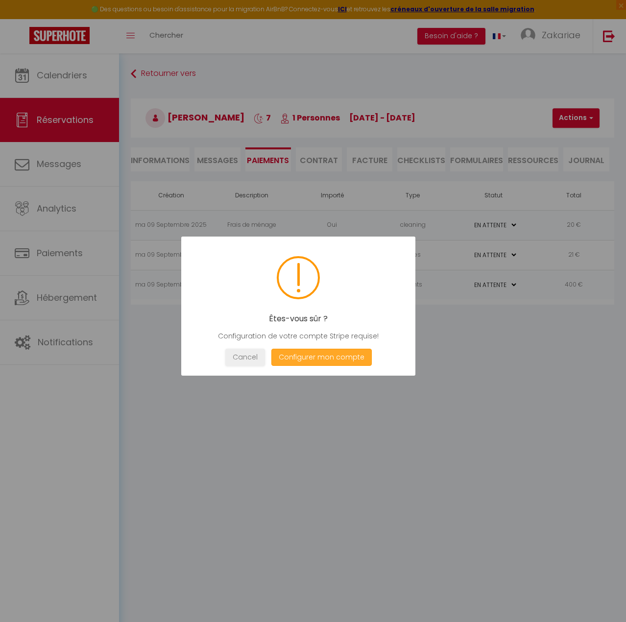
click at [341, 355] on button "Configurer mon compte" at bounding box center [321, 357] width 100 height 17
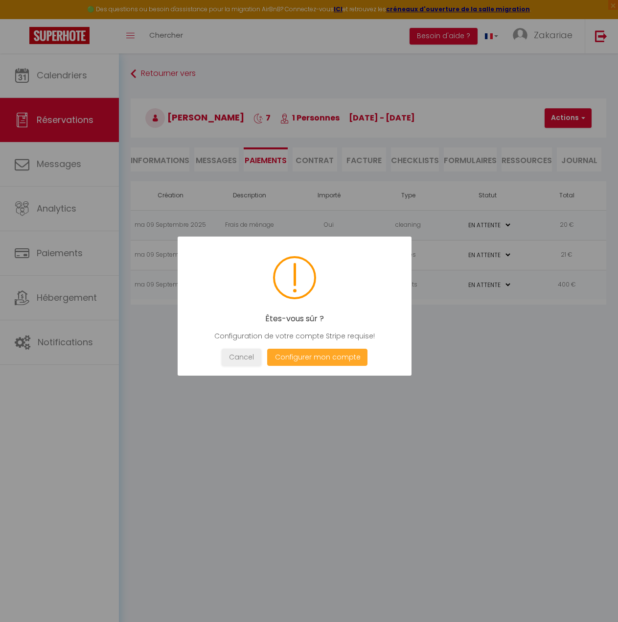
select select "28"
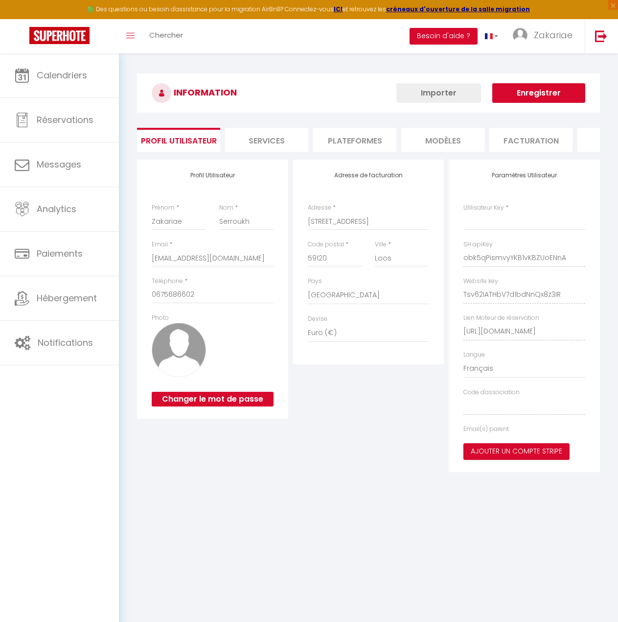
type input "obk5qPismvyYKB1vKBZUoENnA"
type input "Tsv62IATHbV7d1bdNnQx8z3IR"
type input "https://app.superhote.com/#/get-available-rentals/Tsv62IATHbV7d1bdNnQx8z3IR"
select select "fr"
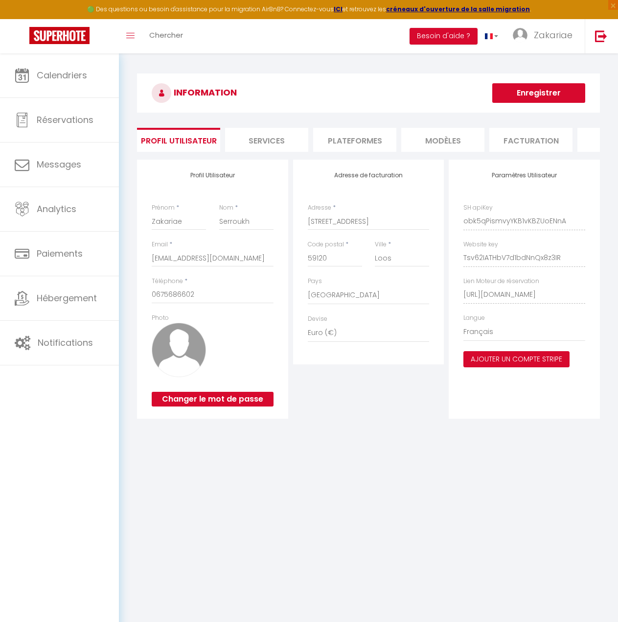
click at [500, 365] on button "Ajouter un compte Stripe" at bounding box center [517, 359] width 106 height 17
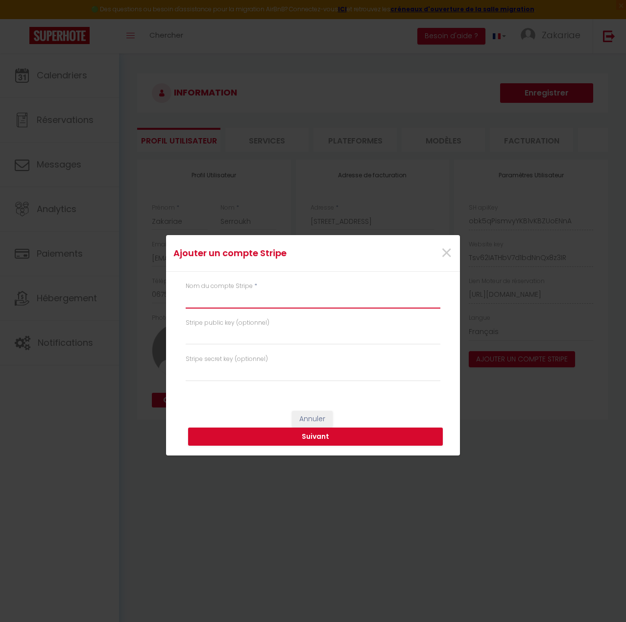
click at [218, 300] on input "text" at bounding box center [313, 300] width 255 height 18
type input "Your Home Loos"
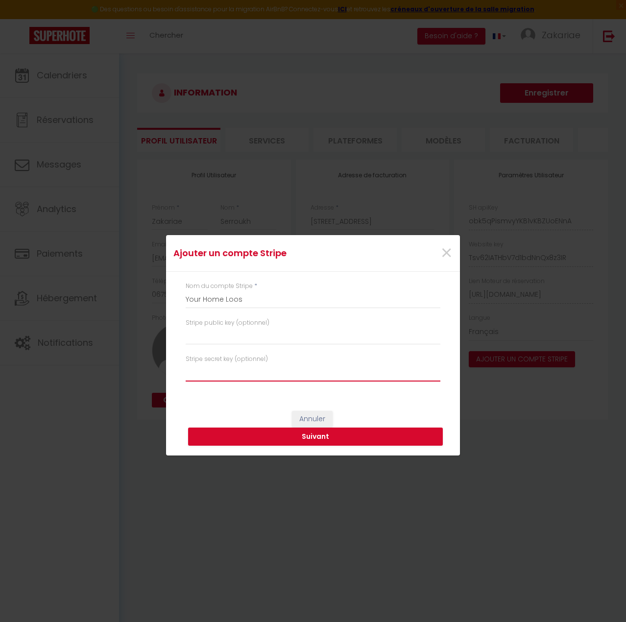
click at [275, 366] on input "text" at bounding box center [313, 373] width 255 height 18
paste input "sk_live_51S5OFiISfuLe2dYL3jmZIxL1O6uaZ8dkDbmQejkVvcAcV4KoTTIL3QAMfzer92bMSWRuCD…"
type input "sk_live_51S5OFiISfuLe2dYL3jmZIxL1O6uaZ8dkDbmQejkVvcAcV4KoTTIL3QAMfzer92bMSWRuCD…"
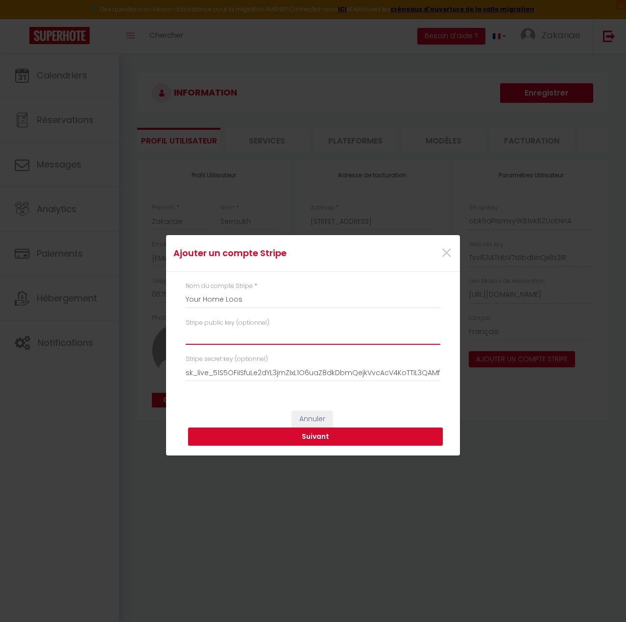
click at [263, 336] on input "text" at bounding box center [313, 336] width 255 height 18
paste input "pk_live_51S5OFiISfuLe2dYLUC41i9zLes2m5RTn3VtvS5IXW41UCfQJjTYyeHAfWNVjnaNsQoIPpH…"
type input "pk_live_51S5OFiISfuLe2dYLUC41i9zLes2m5RTn3VtvS5IXW41UCfQJjTYyeHAfWNVjnaNsQoIPpH…"
click at [325, 433] on button "Suivant" at bounding box center [315, 436] width 255 height 19
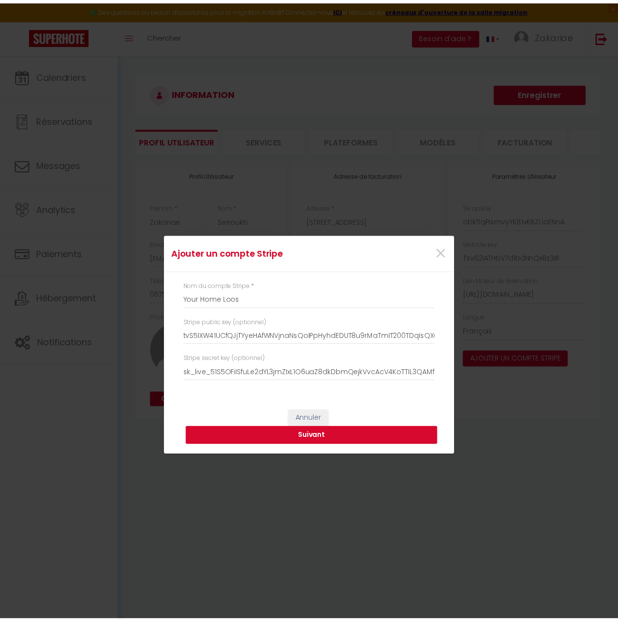
scroll to position [0, 0]
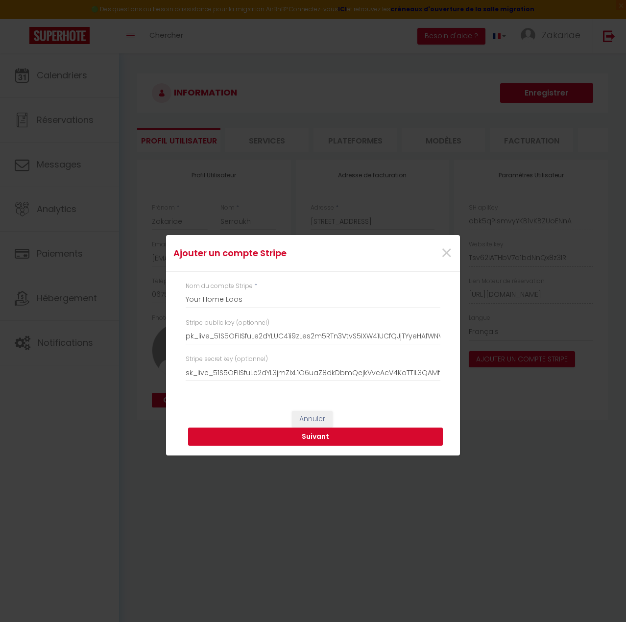
type input "Your Home Loos"
type input "pk_live_51S5OFiISfuLe2dYLUC41i9zLes2m5RTn3VtvS5IXW41UCfQJjTYyeHAfWNVjnaNsQoIPpH…"
type input "sk_live_51S5OFiISfuLe2dYL3jmZIxL1O6uaZ8dkDbmQejkVvcAcV4KoTTIL3QAMfzer92bMSWRuCD…"
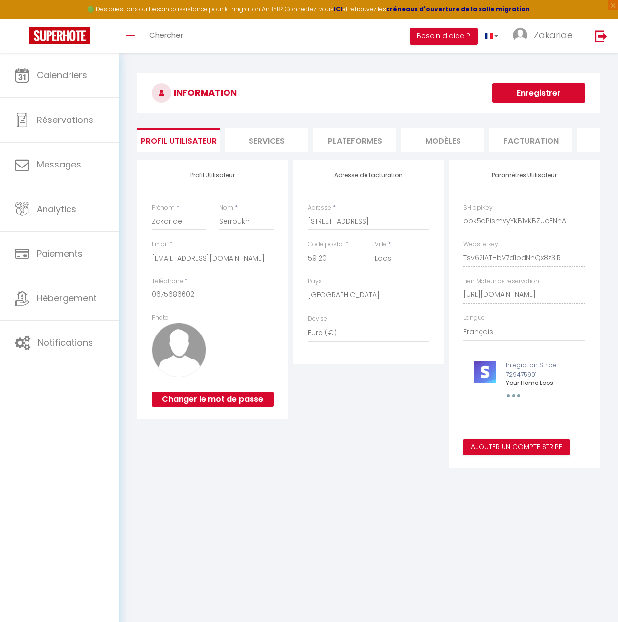
click at [529, 91] on div "Ajouter un compte Stripe × Nom du compte Stripe * Your Home Loos Stripe public …" at bounding box center [309, 311] width 618 height 622
click at [537, 93] on button "Enregistrer" at bounding box center [538, 93] width 93 height 20
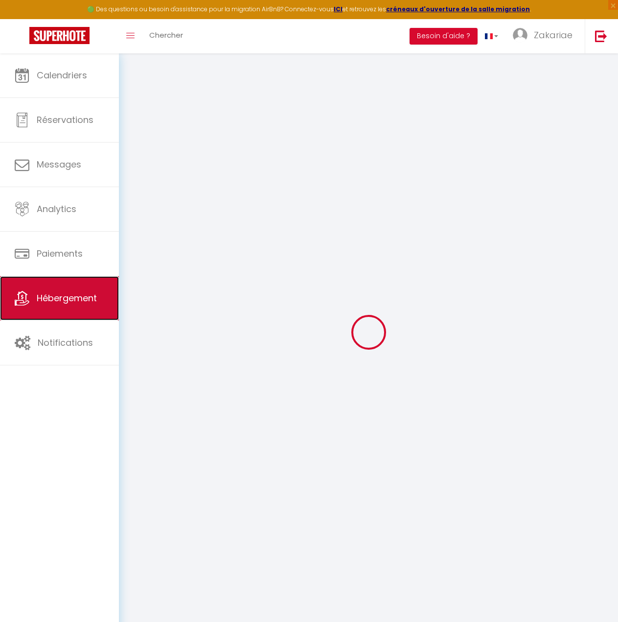
click at [83, 294] on span "Hébergement" at bounding box center [67, 298] width 60 height 12
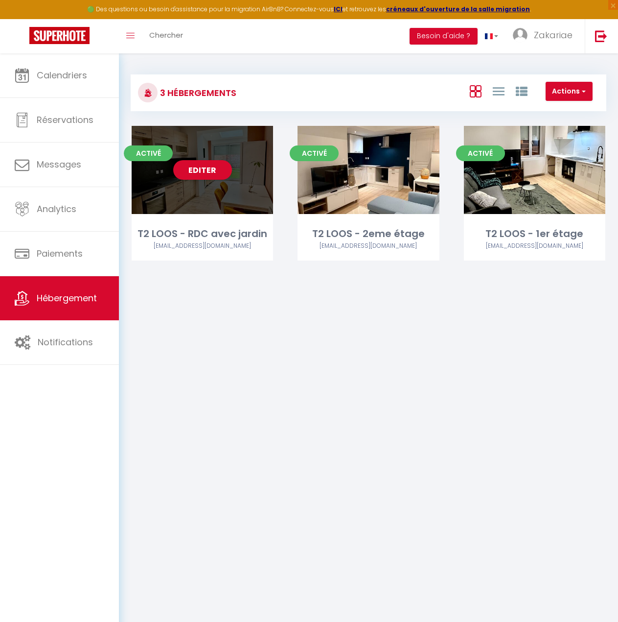
click at [240, 194] on div "Editer" at bounding box center [202, 170] width 141 height 88
select select "3"
select select "2"
select select "1"
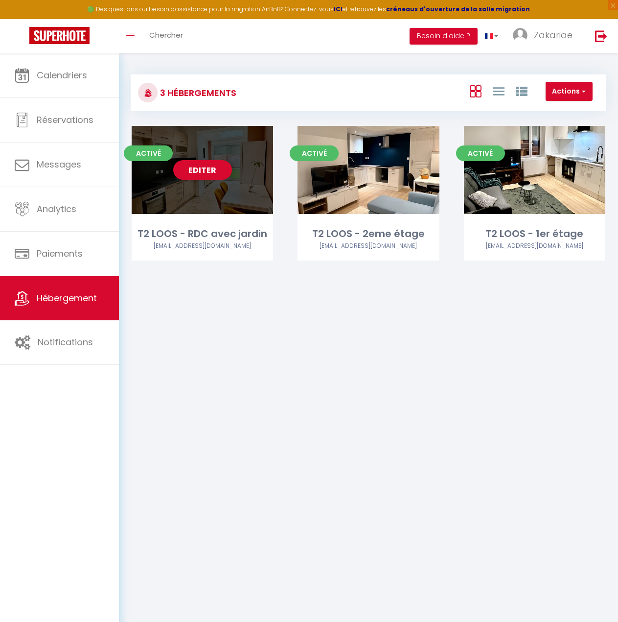
select select
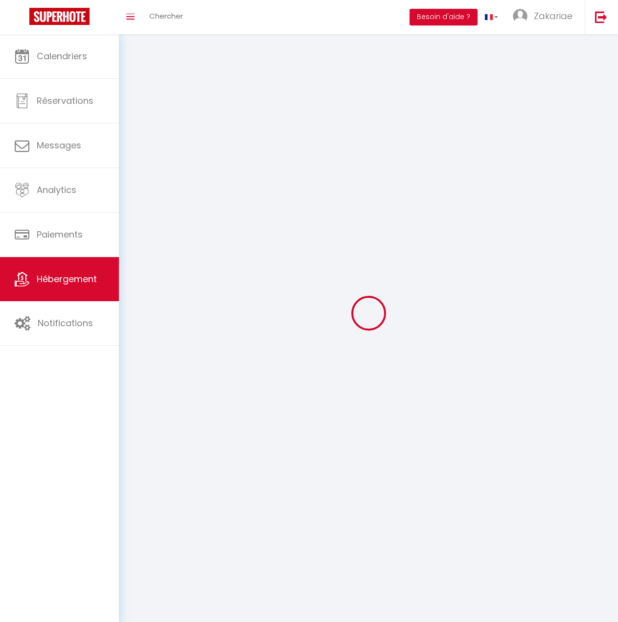
select select
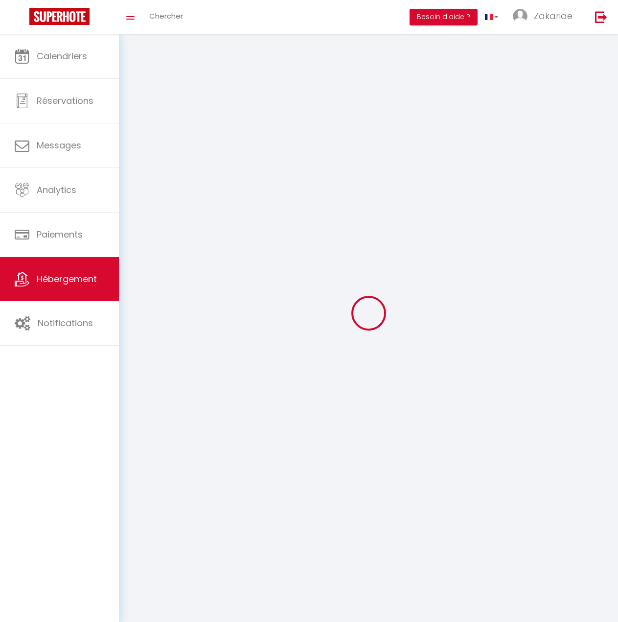
select select
checkbox input "false"
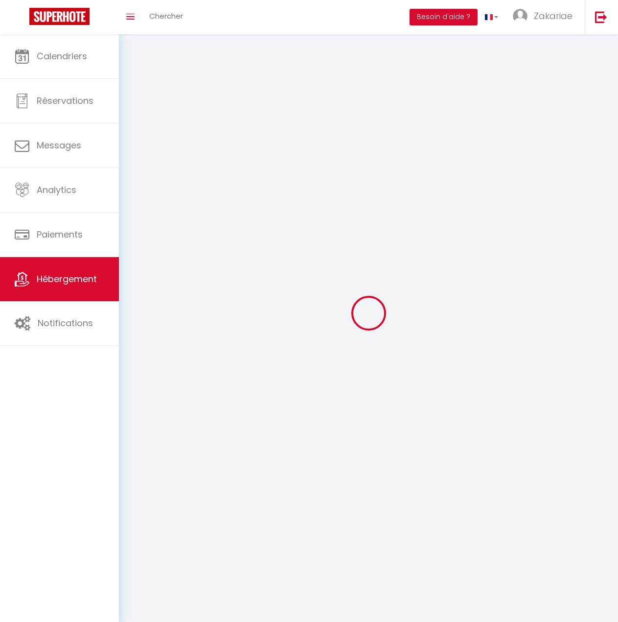
select select
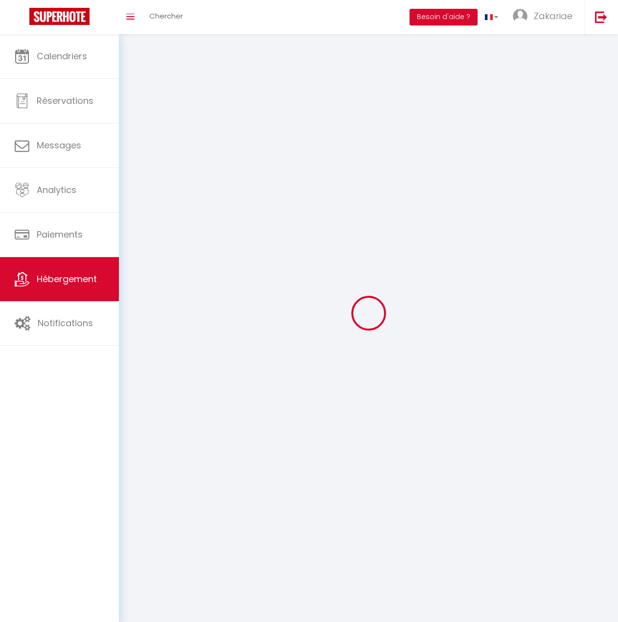
select select
checkbox input "false"
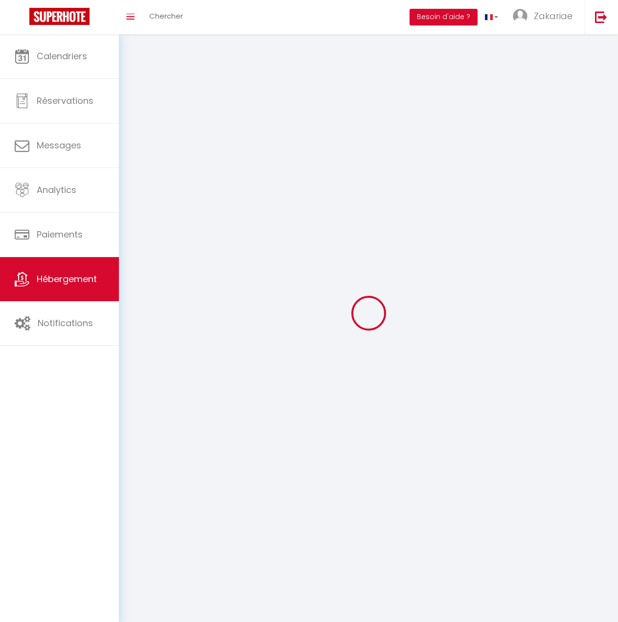
checkbox input "false"
select select
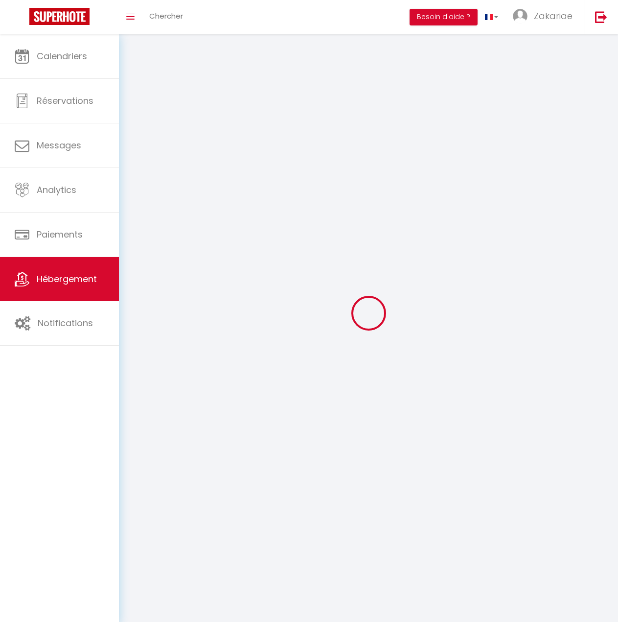
select select
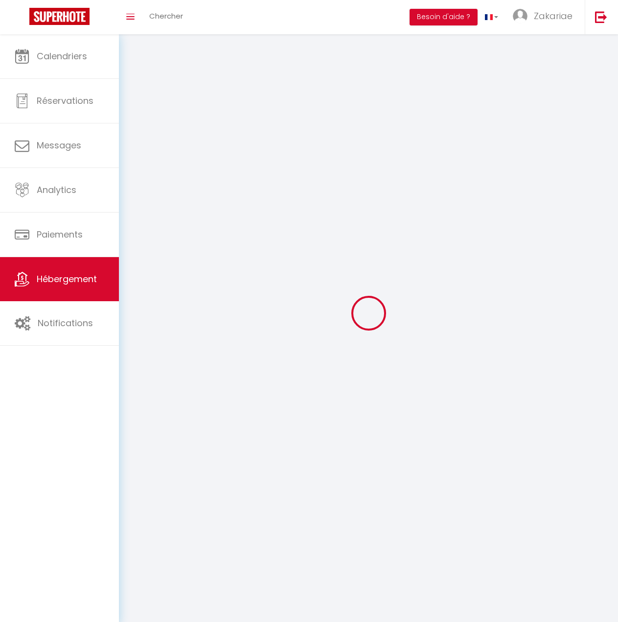
checkbox input "false"
select select
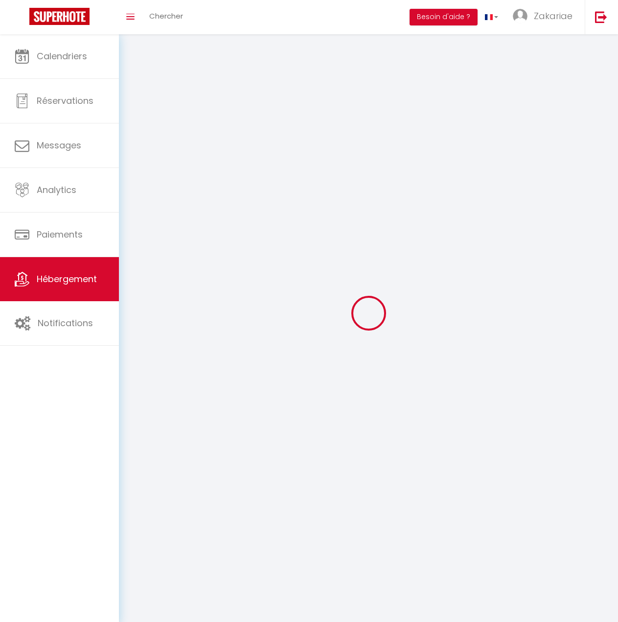
select select
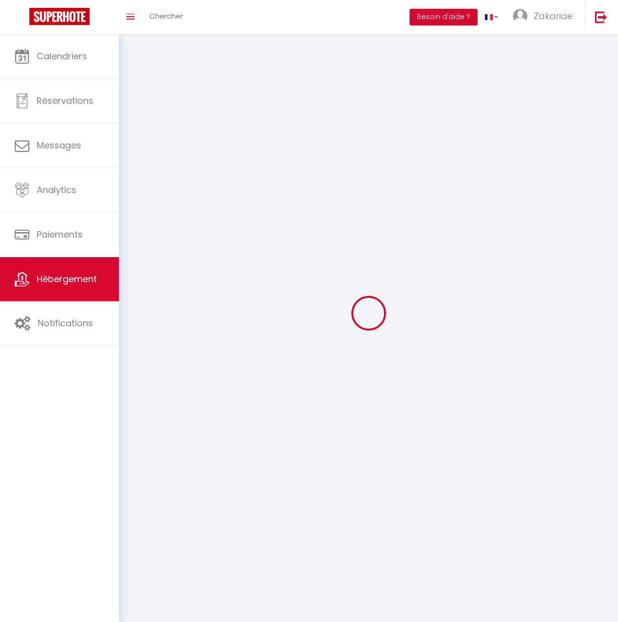
select select
checkbox input "false"
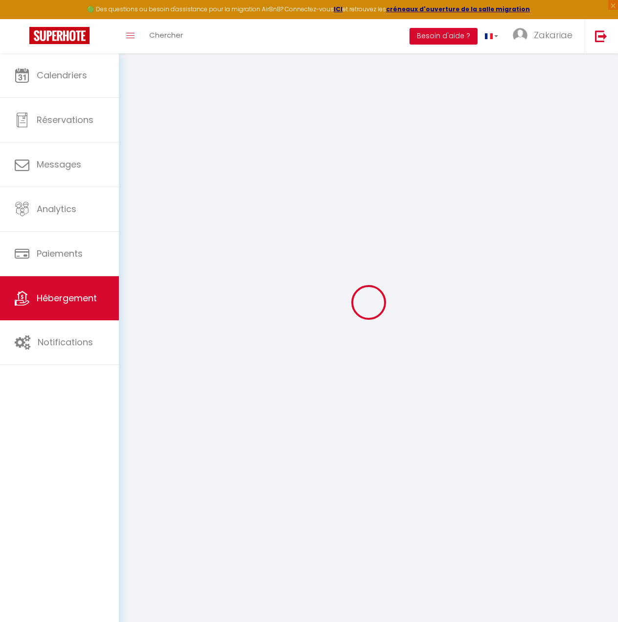
scroll to position [53, 0]
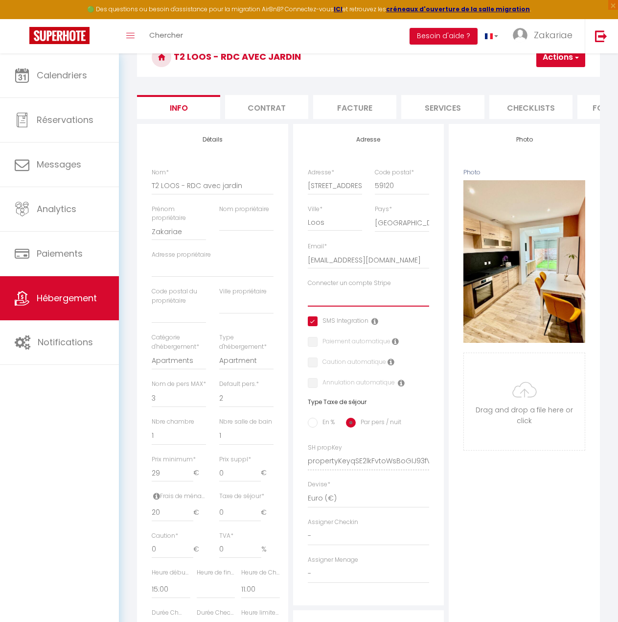
click at [371, 303] on select "Your Home Loos" at bounding box center [369, 297] width 122 height 19
click at [308, 295] on select "Your Home Loos" at bounding box center [369, 297] width 122 height 19
click at [561, 60] on button "Actions" at bounding box center [560, 57] width 49 height 20
click at [518, 77] on input "Enregistrer" at bounding box center [508, 79] width 36 height 10
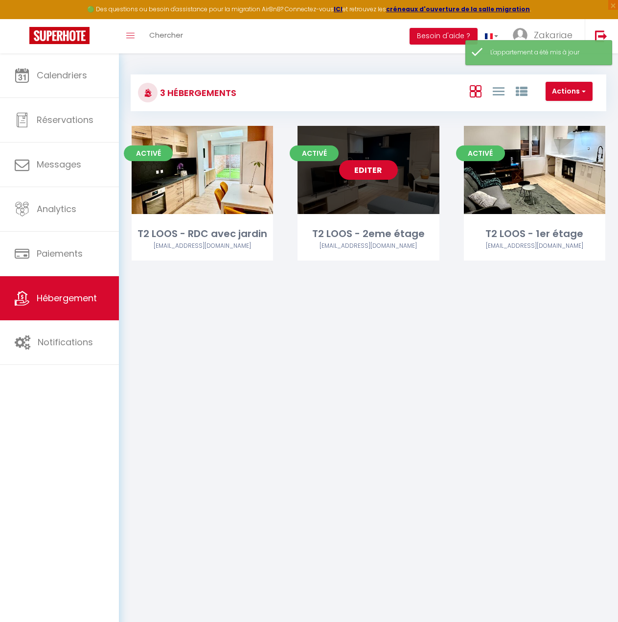
click at [372, 174] on link "Editer" at bounding box center [368, 170] width 59 height 20
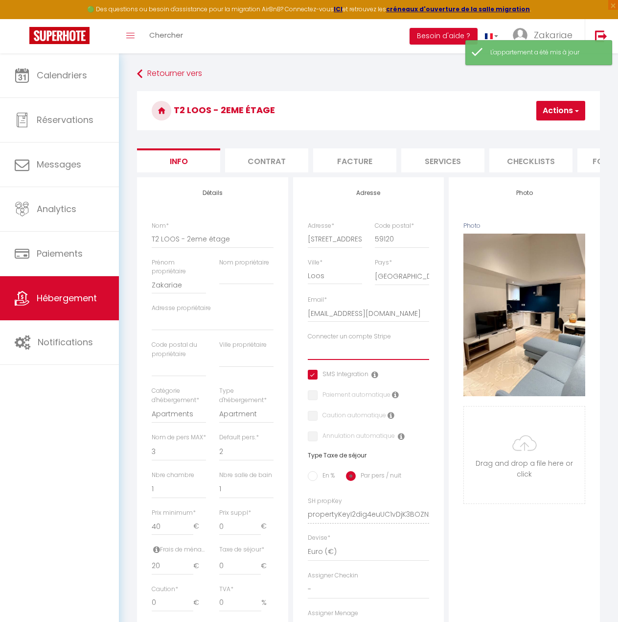
click at [372, 360] on select "Your Home Loos" at bounding box center [369, 350] width 122 height 19
click at [308, 349] on select "Your Home Loos" at bounding box center [369, 350] width 122 height 19
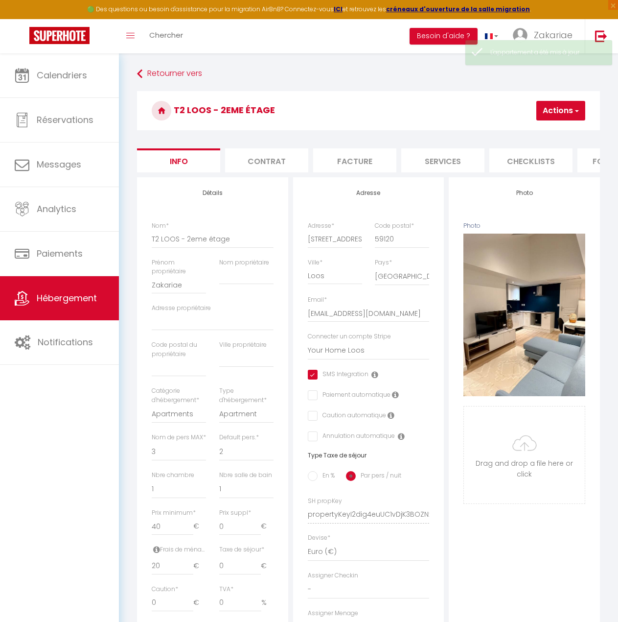
click at [570, 110] on button "Actions" at bounding box center [560, 111] width 49 height 20
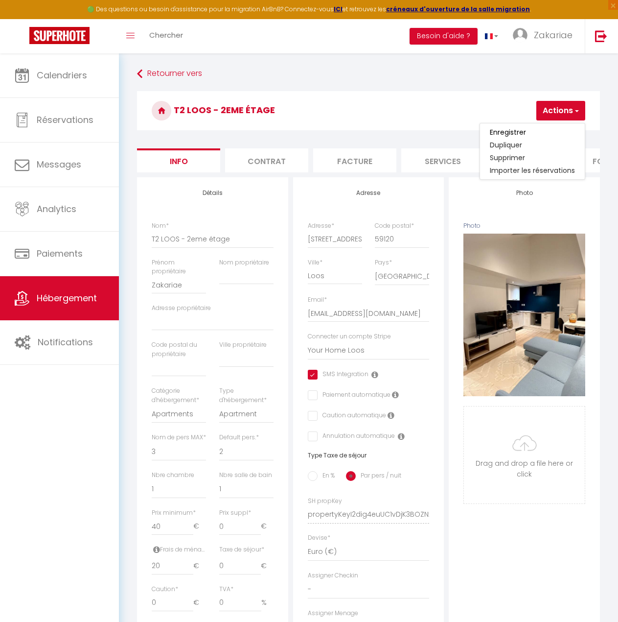
click at [559, 128] on link "Enregistrer" at bounding box center [532, 132] width 105 height 13
click at [561, 115] on button "Actions" at bounding box center [560, 111] width 49 height 20
click at [520, 136] on input "Enregistrer" at bounding box center [508, 132] width 36 height 10
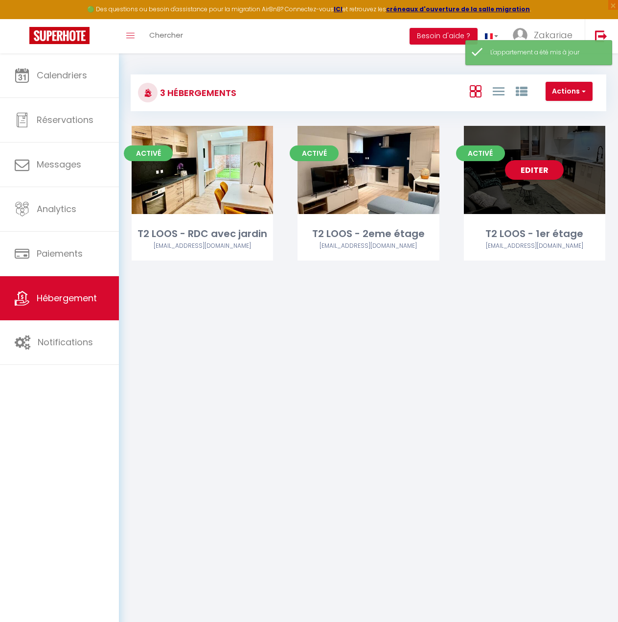
click at [574, 157] on div "Editer" at bounding box center [534, 170] width 141 height 88
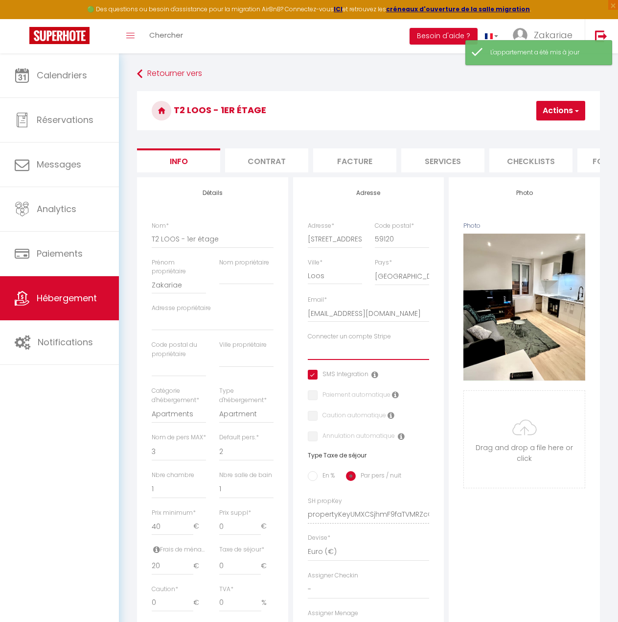
click at [368, 355] on select "Your Home Loos" at bounding box center [369, 350] width 122 height 19
click at [308, 349] on select "Your Home Loos" at bounding box center [369, 350] width 122 height 19
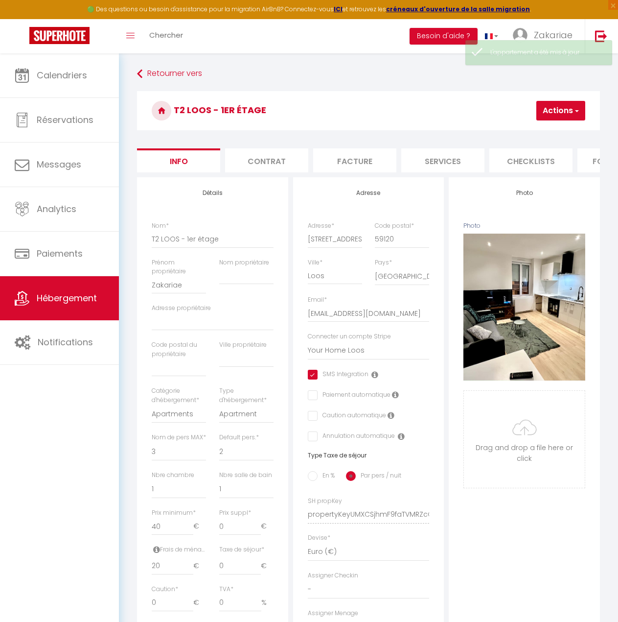
click at [555, 116] on button "Actions" at bounding box center [560, 111] width 49 height 20
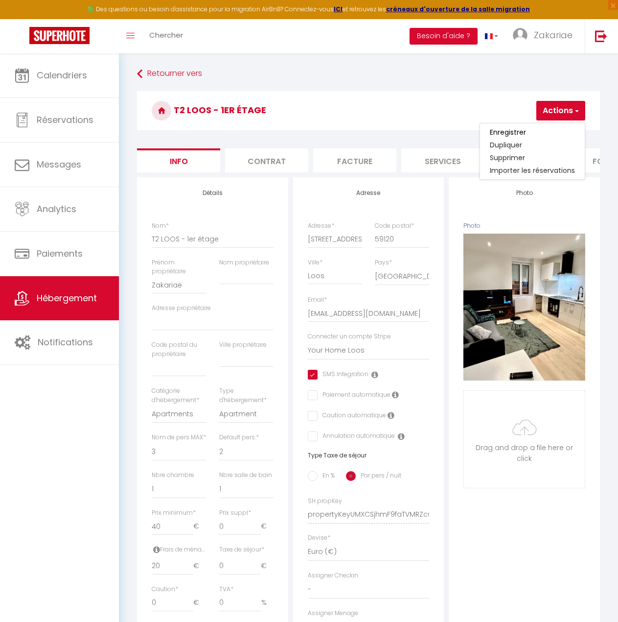
click at [543, 130] on link "Enregistrer" at bounding box center [532, 132] width 105 height 13
click at [575, 109] on span "button" at bounding box center [576, 111] width 6 height 10
click at [511, 132] on input "Enregistrer" at bounding box center [508, 132] width 36 height 10
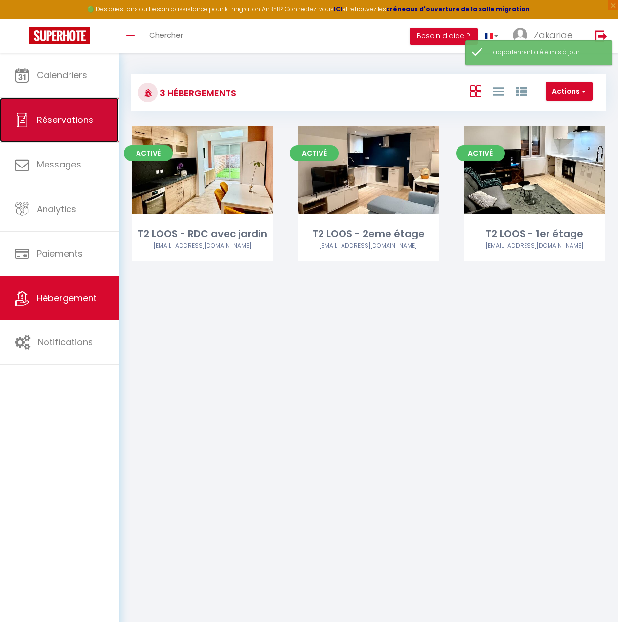
click at [83, 129] on link "Réservations" at bounding box center [59, 120] width 119 height 44
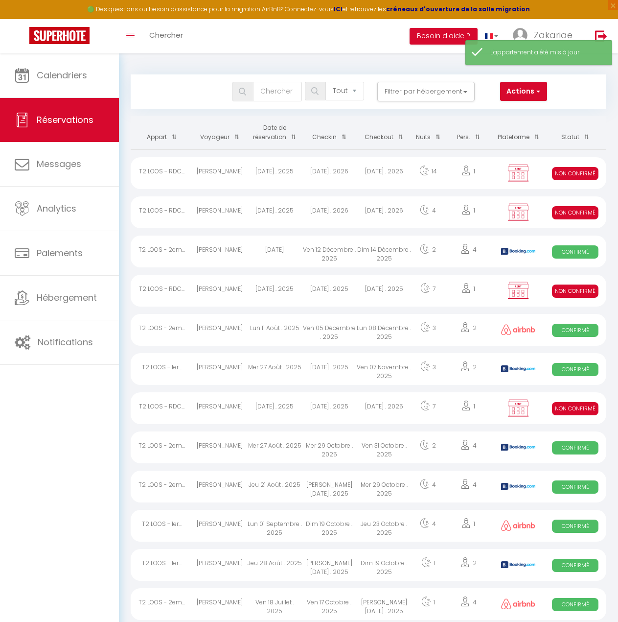
click at [483, 173] on div "1" at bounding box center [468, 173] width 47 height 32
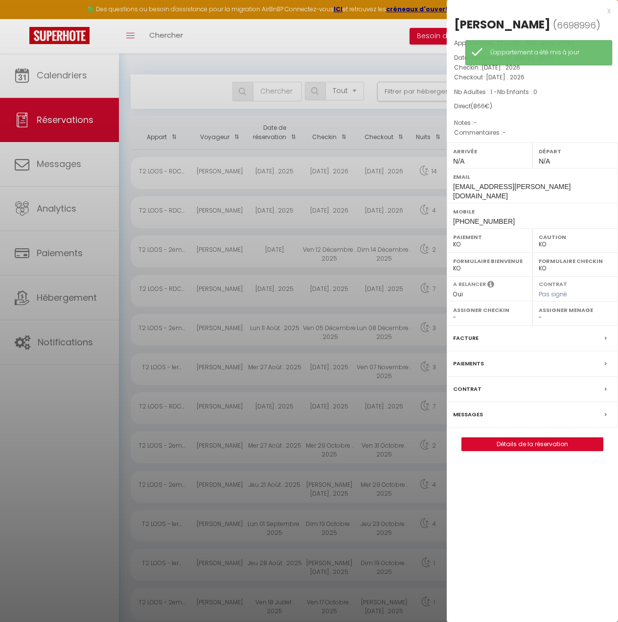
click at [521, 369] on div "Paiements" at bounding box center [532, 363] width 171 height 25
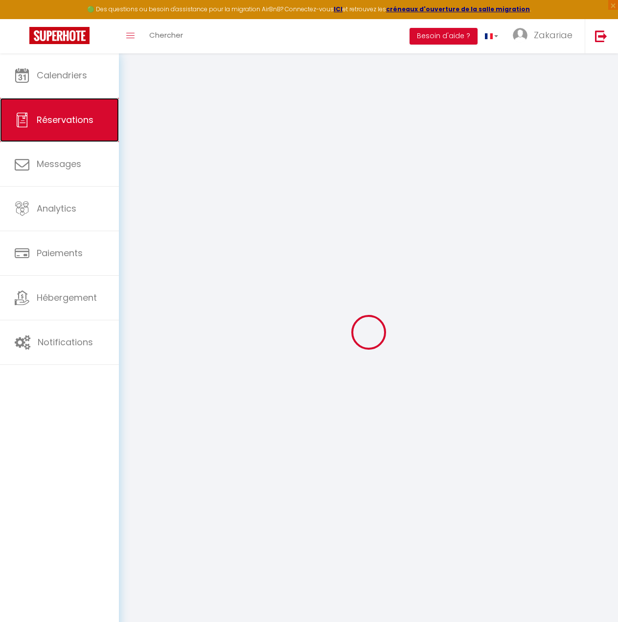
click at [54, 112] on link "Réservations" at bounding box center [59, 120] width 119 height 44
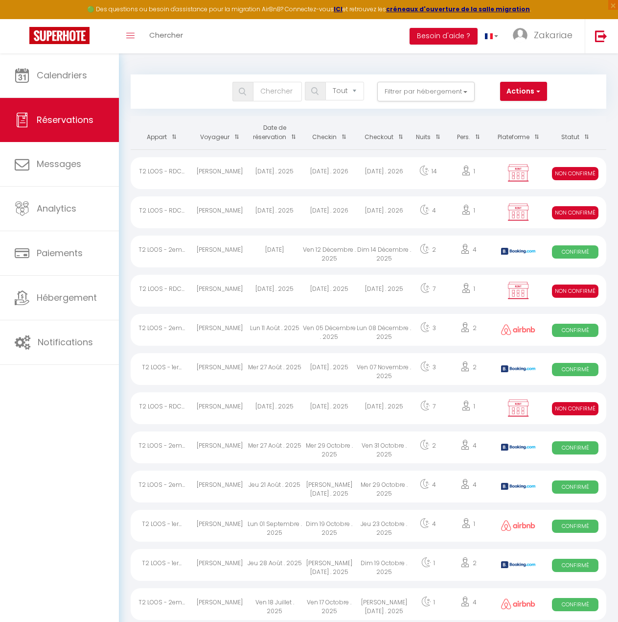
scroll to position [49, 0]
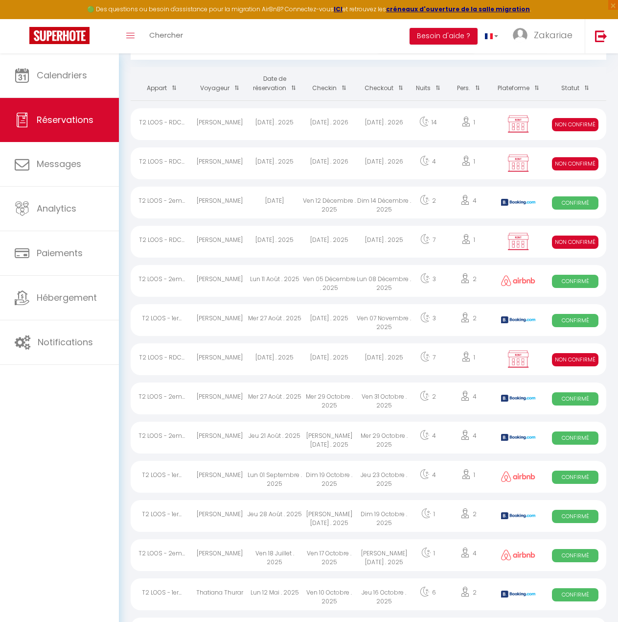
click at [393, 363] on div "Sam 08 Novembre . 2025" at bounding box center [384, 359] width 55 height 32
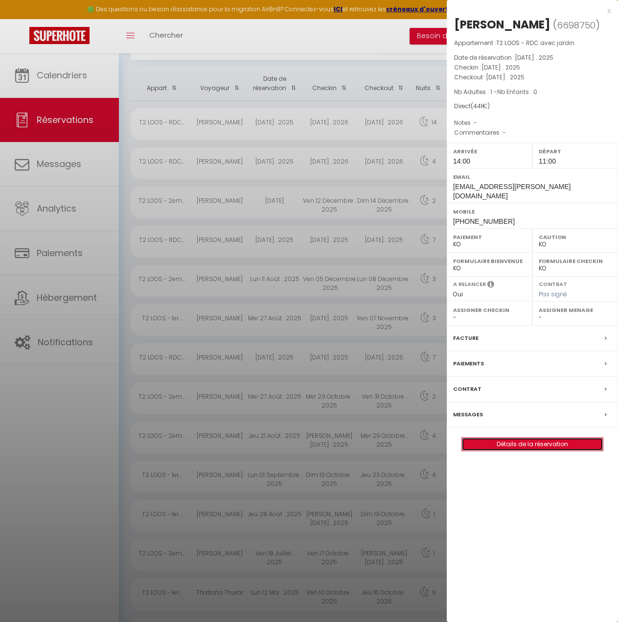
click at [499, 450] on link "Détails de la réservation" at bounding box center [532, 444] width 141 height 13
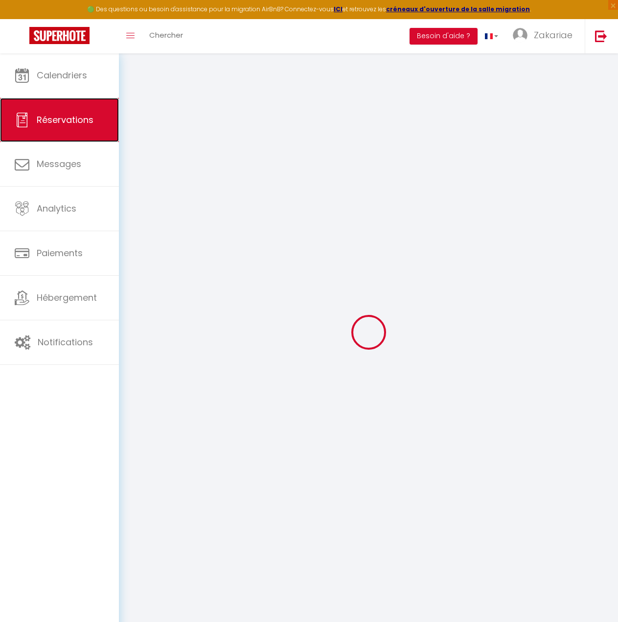
click at [74, 121] on span "Réservations" at bounding box center [65, 120] width 57 height 12
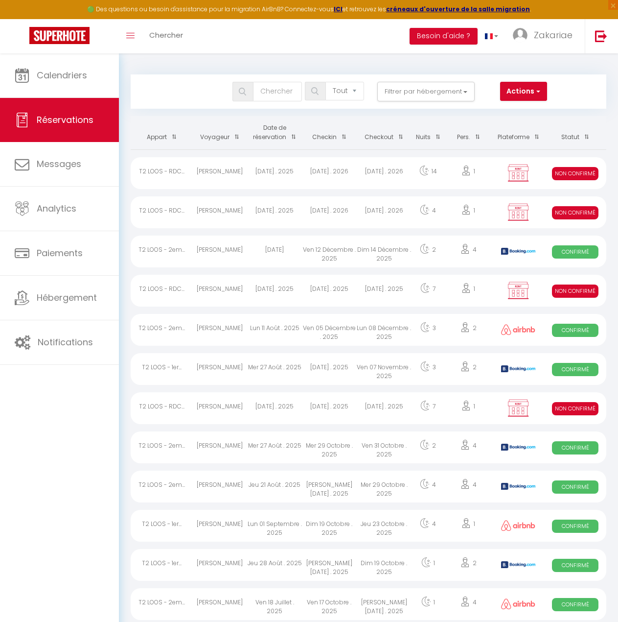
click at [287, 409] on div "Mar 09 Septembre . 2025" at bounding box center [274, 408] width 55 height 32
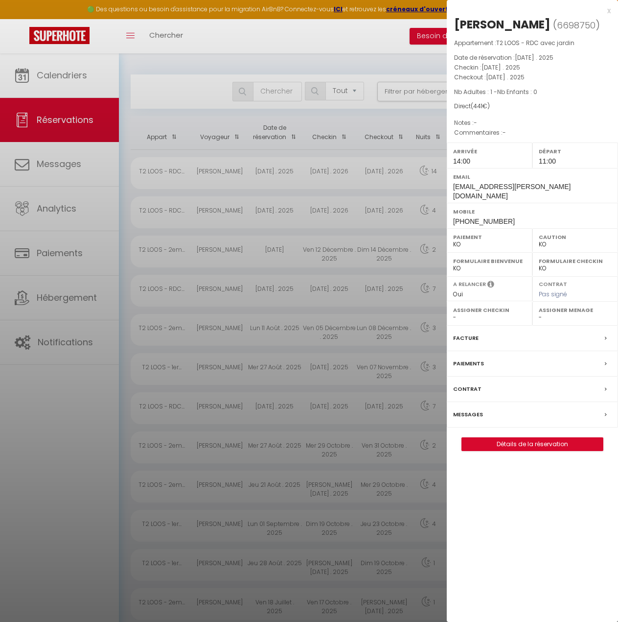
click at [460, 156] on label "Arrivée" at bounding box center [489, 151] width 73 height 10
click at [458, 165] on span "14:00" at bounding box center [461, 161] width 17 height 8
click at [58, 175] on div at bounding box center [309, 311] width 618 height 622
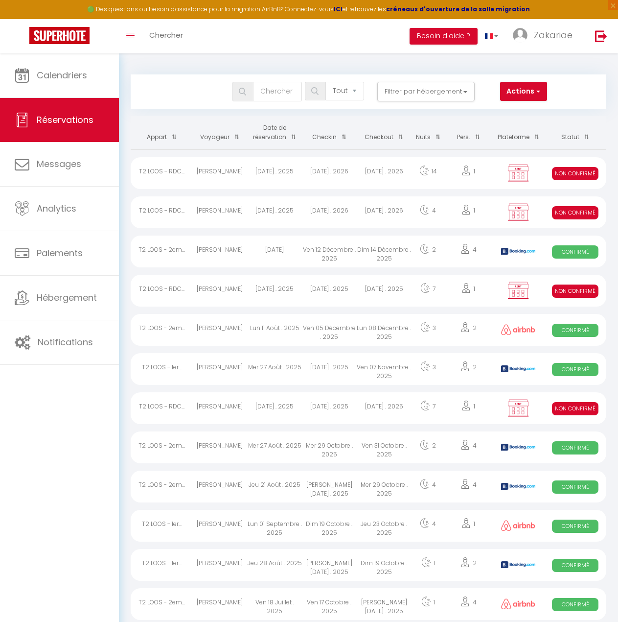
click at [398, 396] on div "Sam 08 Novembre . 2025" at bounding box center [384, 408] width 55 height 32
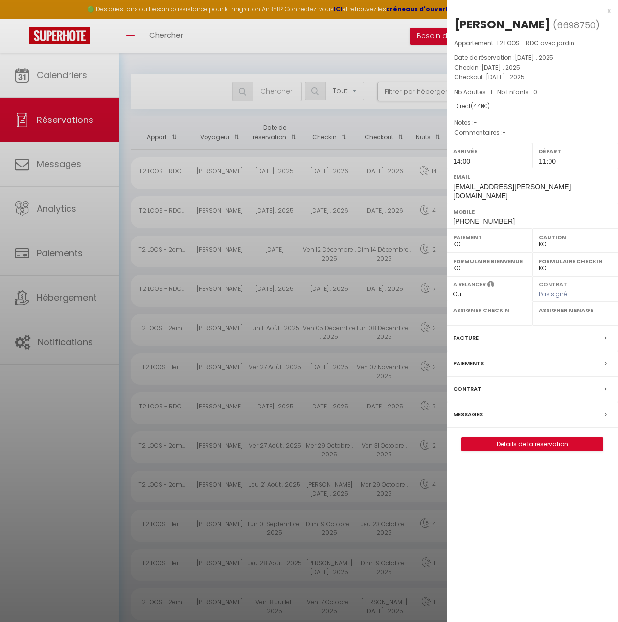
click at [513, 370] on div "Paiements" at bounding box center [532, 363] width 171 height 25
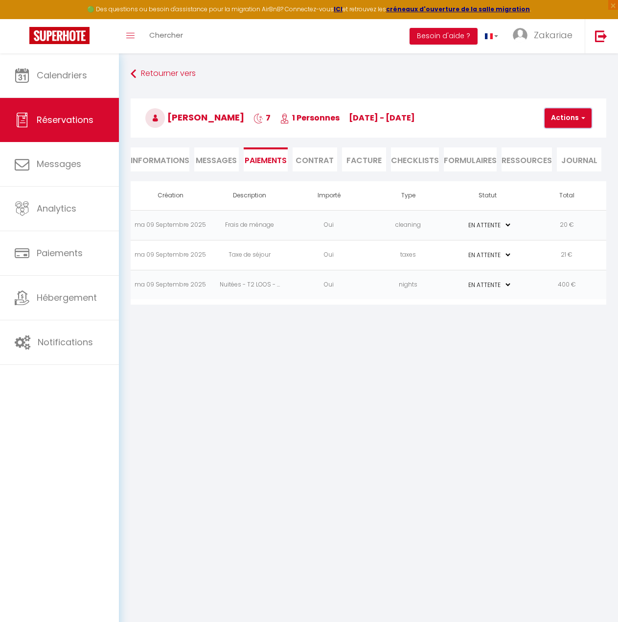
click at [581, 124] on button "Actions" at bounding box center [568, 118] width 47 height 20
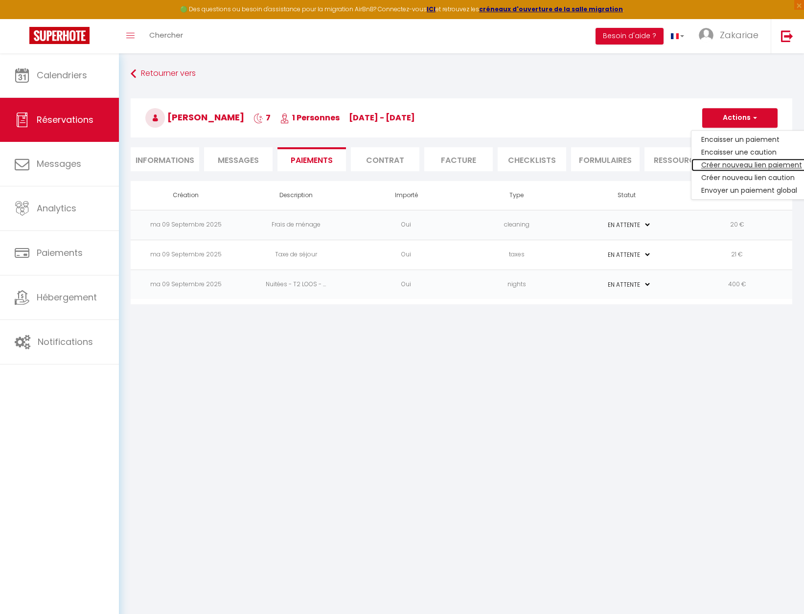
click at [625, 168] on link "Créer nouveau lien paiement" at bounding box center [752, 165] width 120 height 13
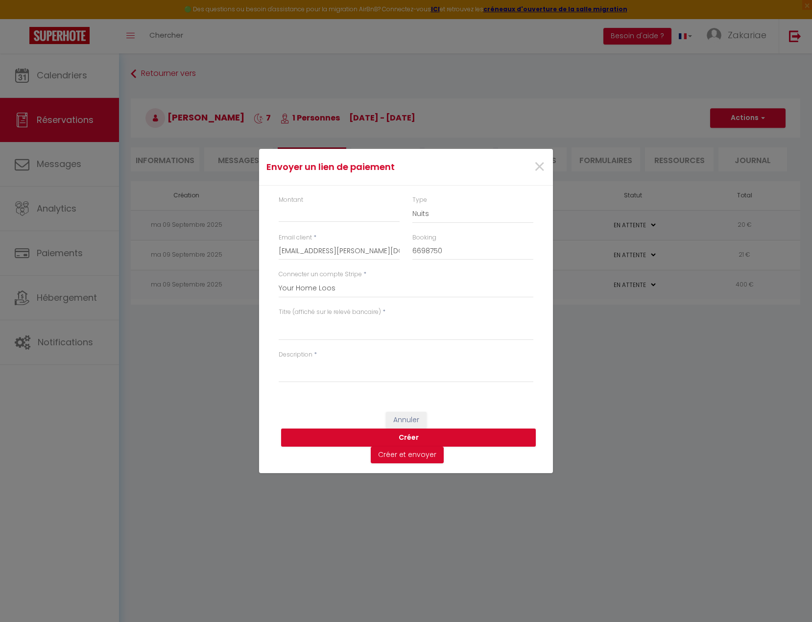
click at [547, 166] on div "×" at bounding box center [502, 167] width 97 height 22
click at [536, 160] on span "×" at bounding box center [539, 166] width 12 height 29
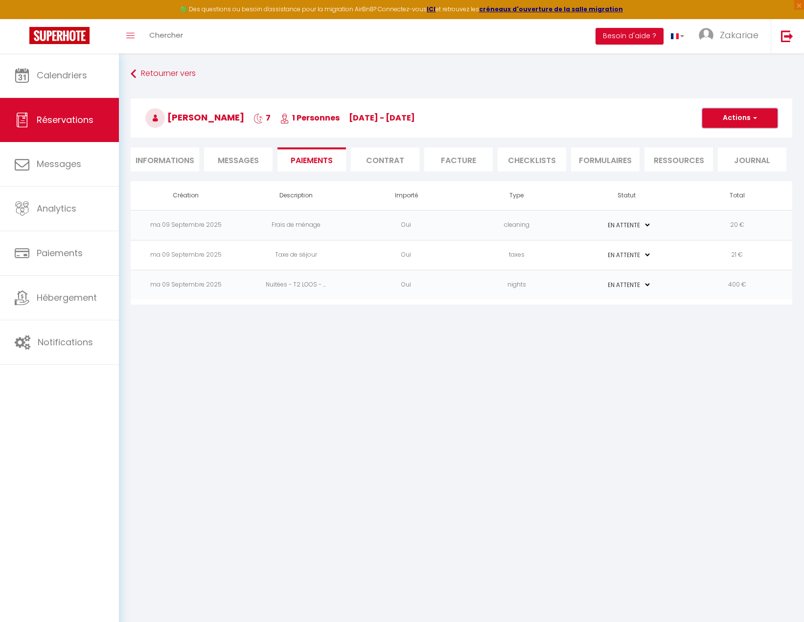
click at [625, 121] on button "Actions" at bounding box center [739, 118] width 75 height 20
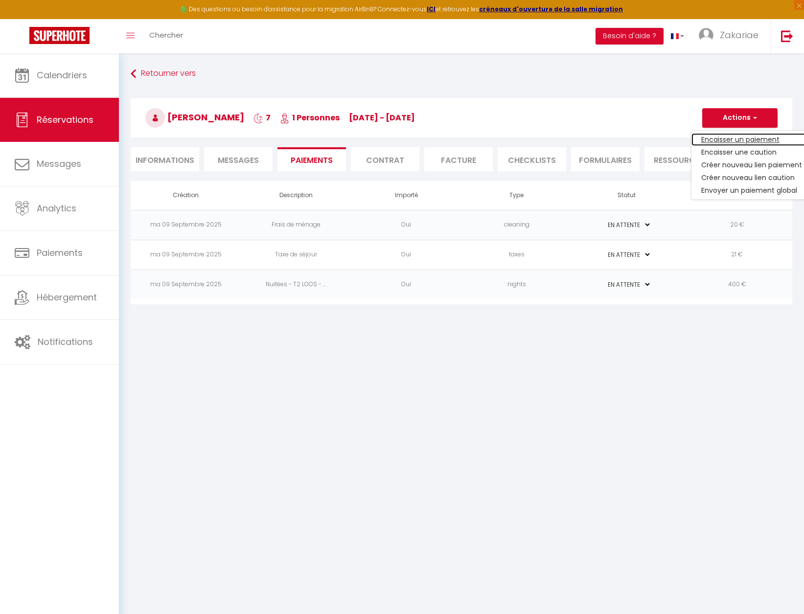
click at [625, 140] on link "Encaisser un paiement" at bounding box center [752, 139] width 120 height 13
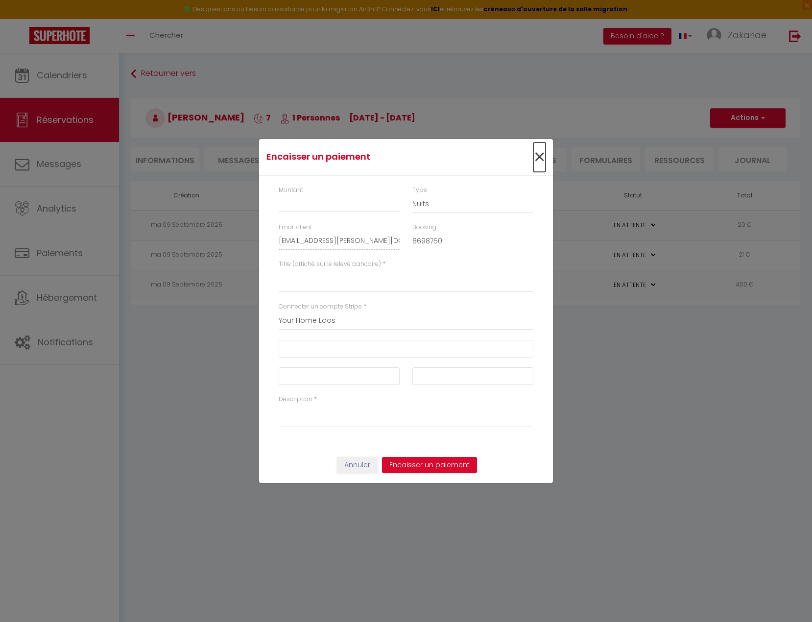
click at [538, 150] on span "×" at bounding box center [539, 156] width 12 height 29
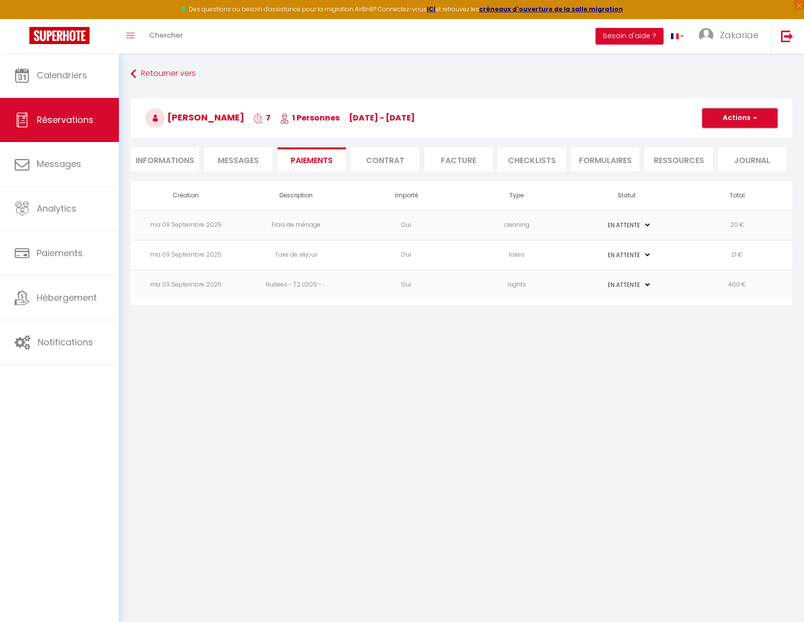
click at [625, 115] on button "Actions" at bounding box center [739, 118] width 75 height 20
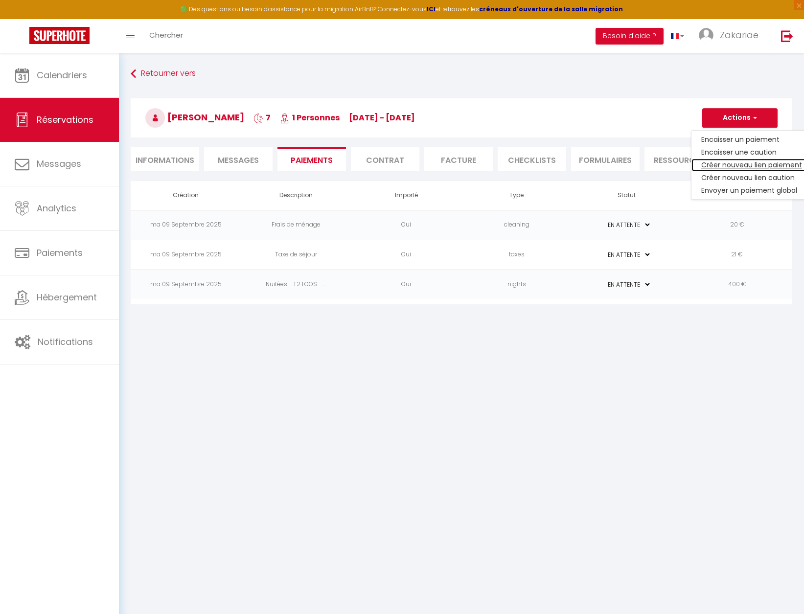
click at [625, 165] on link "Créer nouveau lien paiement" at bounding box center [752, 165] width 120 height 13
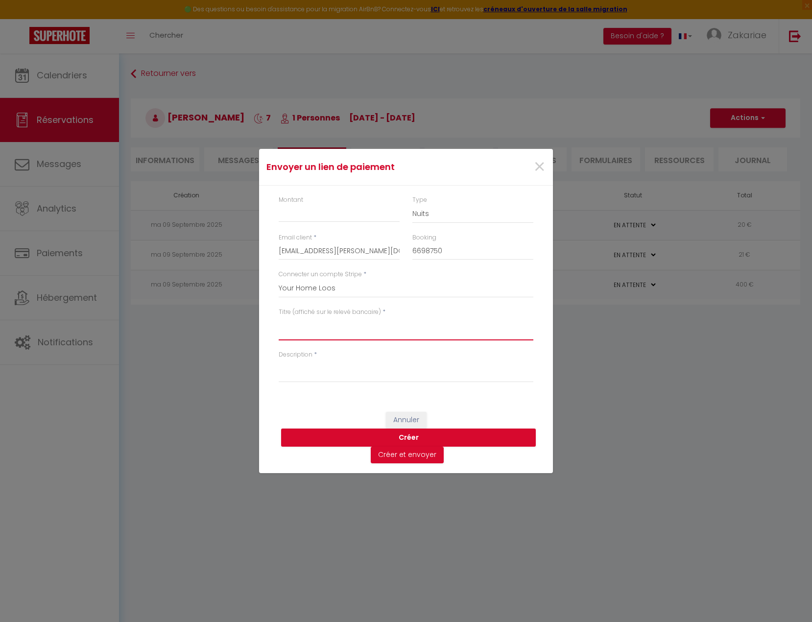
click at [348, 324] on textarea "Titre (affiché sur le relevé bancaire)" at bounding box center [406, 328] width 255 height 23
click at [332, 217] on input "Montant" at bounding box center [339, 214] width 121 height 18
drag, startPoint x: 374, startPoint y: 156, endPoint x: 302, endPoint y: 232, distance: 104.9
click at [302, 232] on form "Envoyer un lien de paiement × Montant Type Nuits Frais de ménage Taxe de séjour…" at bounding box center [406, 311] width 294 height 324
click at [316, 212] on input "Montant" at bounding box center [339, 214] width 121 height 18
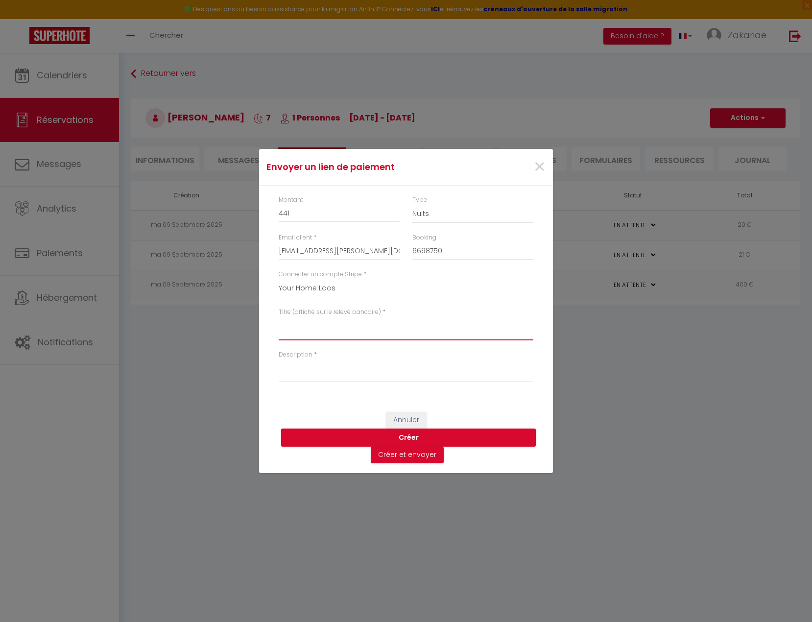
click at [428, 331] on textarea "Titre (affiché sur le relevé bancaire)" at bounding box center [406, 328] width 255 height 23
click at [293, 364] on textarea "Description" at bounding box center [406, 370] width 255 height 23
click at [432, 456] on button "Créer et envoyer" at bounding box center [407, 454] width 73 height 17
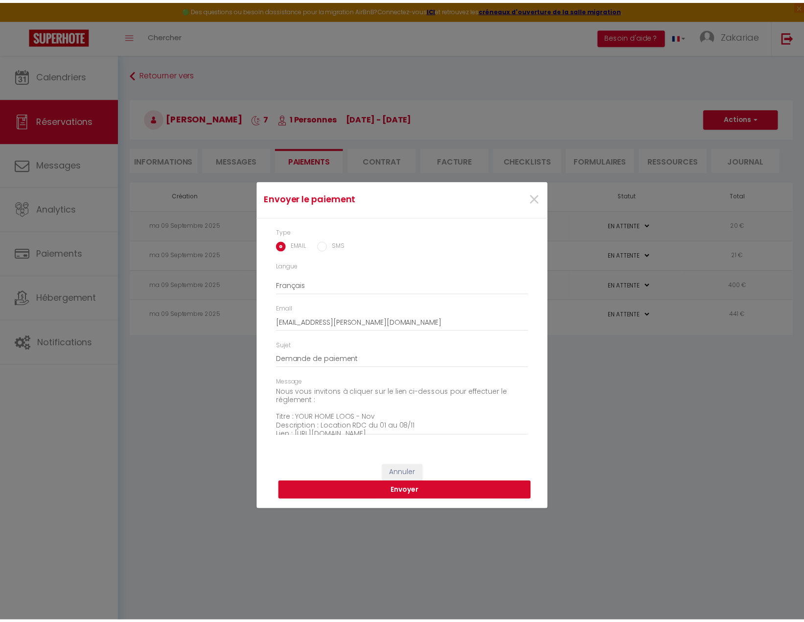
scroll to position [69, 0]
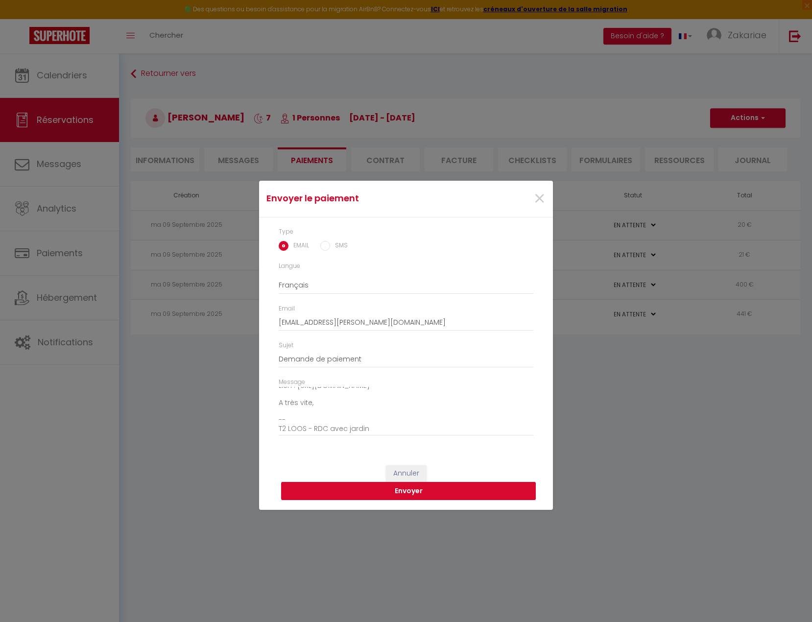
click at [442, 490] on button "Envoyer" at bounding box center [408, 491] width 255 height 19
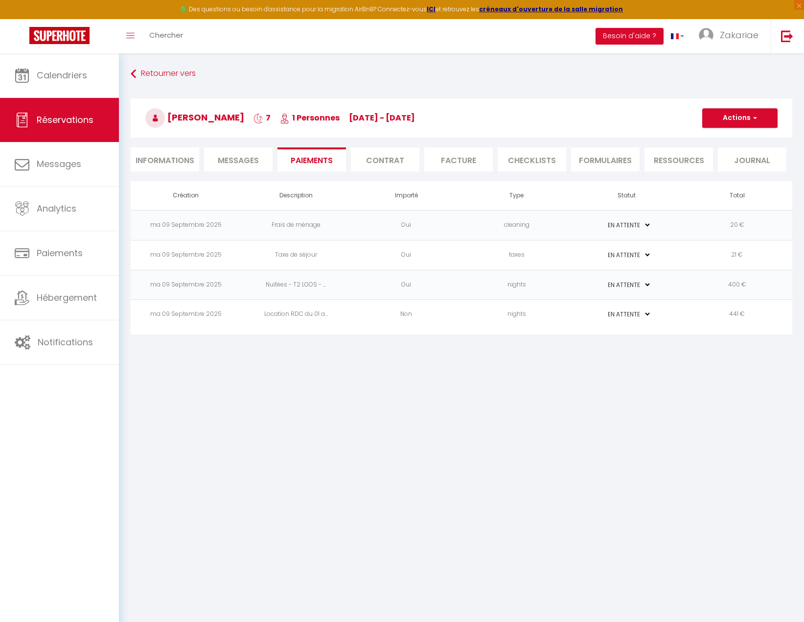
click at [625, 227] on td "PAYÉ EN ATTENTE" at bounding box center [627, 225] width 110 height 30
click at [625, 226] on select "PAYÉ EN ATTENTE" at bounding box center [627, 224] width 49 height 9
click at [625, 241] on td "21 €" at bounding box center [737, 255] width 110 height 30
click at [398, 320] on td "Non" at bounding box center [406, 315] width 110 height 30
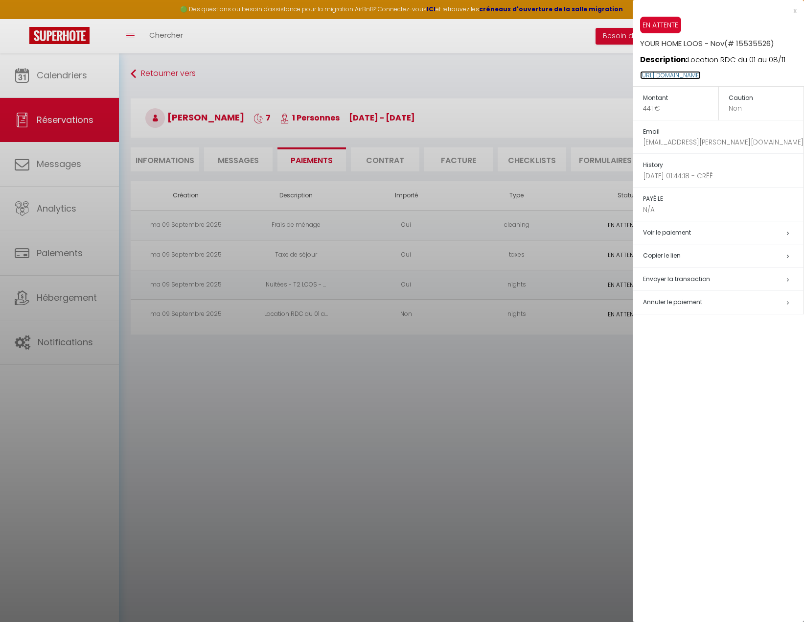
click at [625, 78] on link "https://superhote.com/applink/p/cX8APDgT" at bounding box center [670, 75] width 61 height 8
drag, startPoint x: 518, startPoint y: 381, endPoint x: 521, endPoint y: 369, distance: 12.6
click at [518, 381] on div at bounding box center [402, 311] width 804 height 622
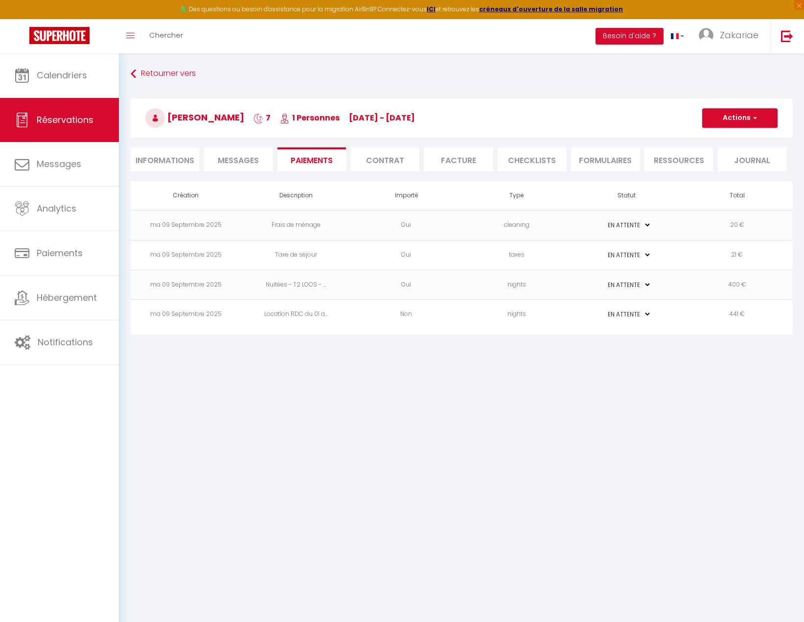
click at [625, 286] on select "PAYÉ EN ATTENTE" at bounding box center [627, 284] width 49 height 9
click at [613, 413] on body "🟢 Des questions ou besoin d'assistance pour la migration AirBnB? Connectez-vous…" at bounding box center [402, 364] width 804 height 622
click at [625, 314] on select "PAYÉ EN ATTENTE" at bounding box center [627, 313] width 49 height 9
click at [476, 324] on td "nights" at bounding box center [517, 315] width 110 height 30
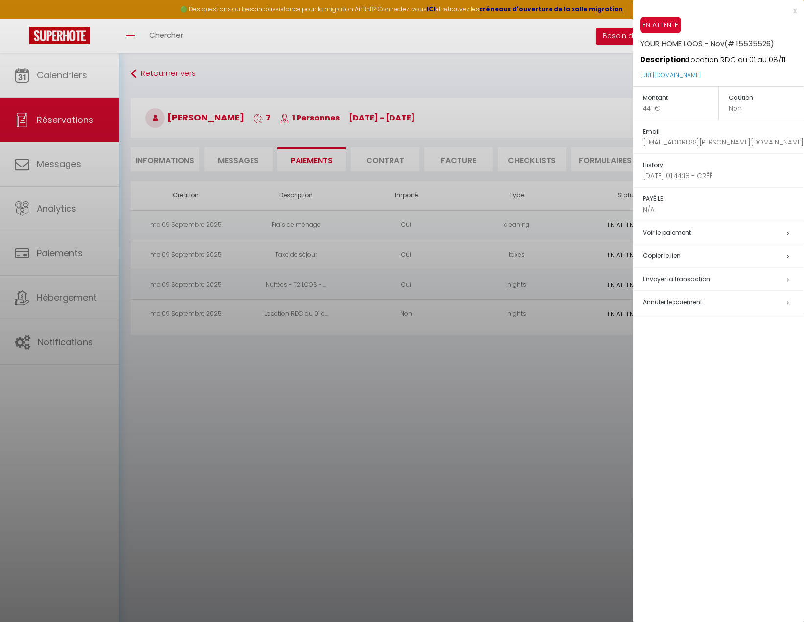
click at [449, 285] on div at bounding box center [402, 311] width 804 height 622
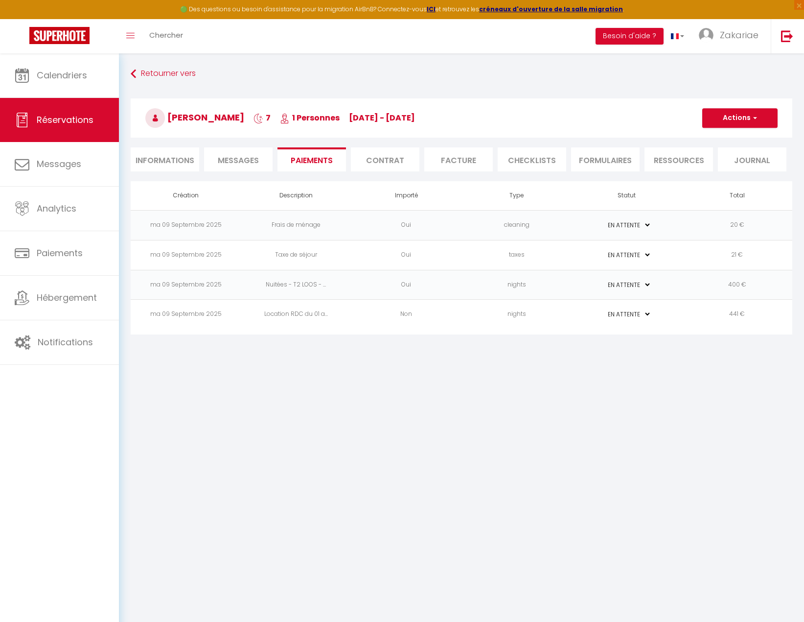
click at [449, 285] on td "Oui" at bounding box center [406, 285] width 110 height 30
click at [438, 283] on td "Oui" at bounding box center [406, 285] width 110 height 30
click at [348, 283] on td "Nuitées - T2 LOOS - ..." at bounding box center [296, 285] width 110 height 30
drag, startPoint x: 384, startPoint y: 280, endPoint x: 400, endPoint y: 284, distance: 16.7
click at [386, 280] on td "Oui" at bounding box center [406, 285] width 110 height 30
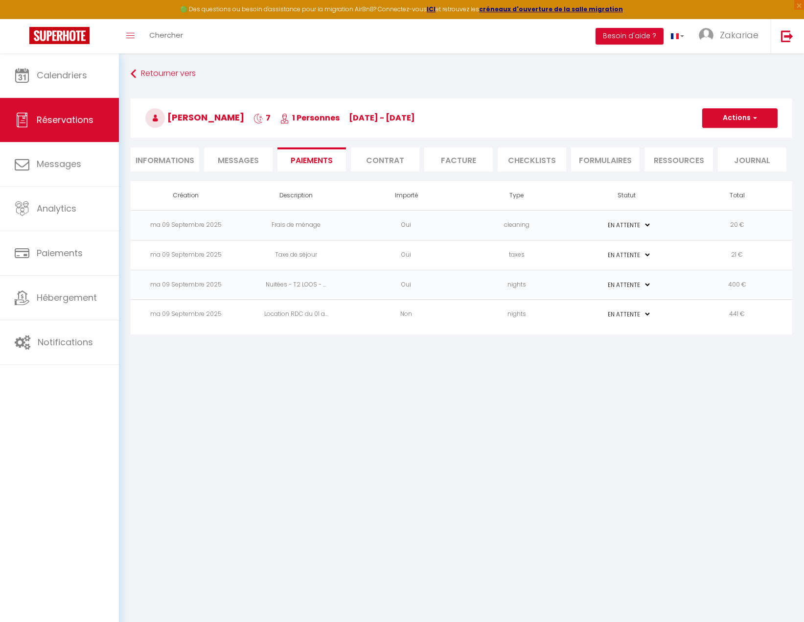
click at [400, 284] on td "Oui" at bounding box center [406, 285] width 110 height 30
click at [414, 256] on td "Oui" at bounding box center [406, 255] width 110 height 30
click at [415, 228] on td "Oui" at bounding box center [406, 225] width 110 height 30
click at [519, 226] on td "cleaning" at bounding box center [517, 225] width 110 height 30
click at [521, 280] on td "nights" at bounding box center [517, 285] width 110 height 30
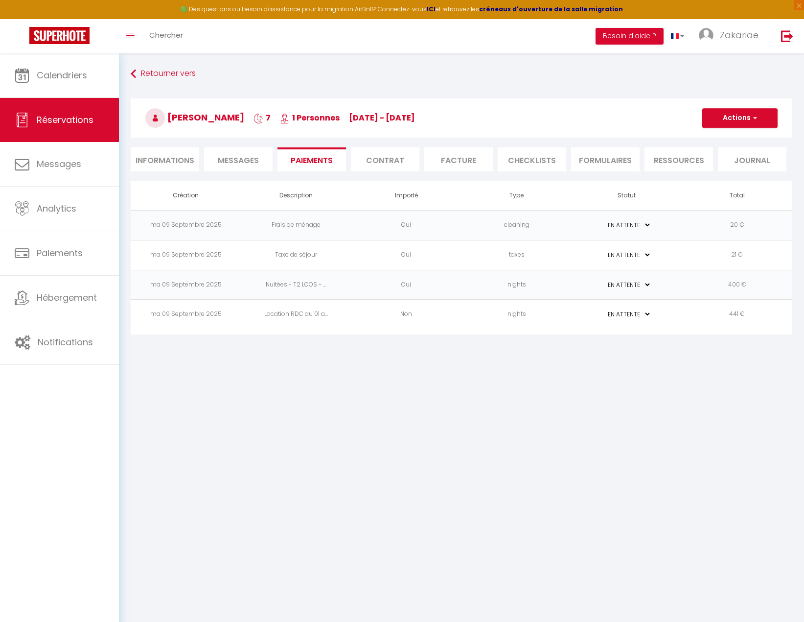
click at [436, 300] on td "Non" at bounding box center [406, 315] width 110 height 30
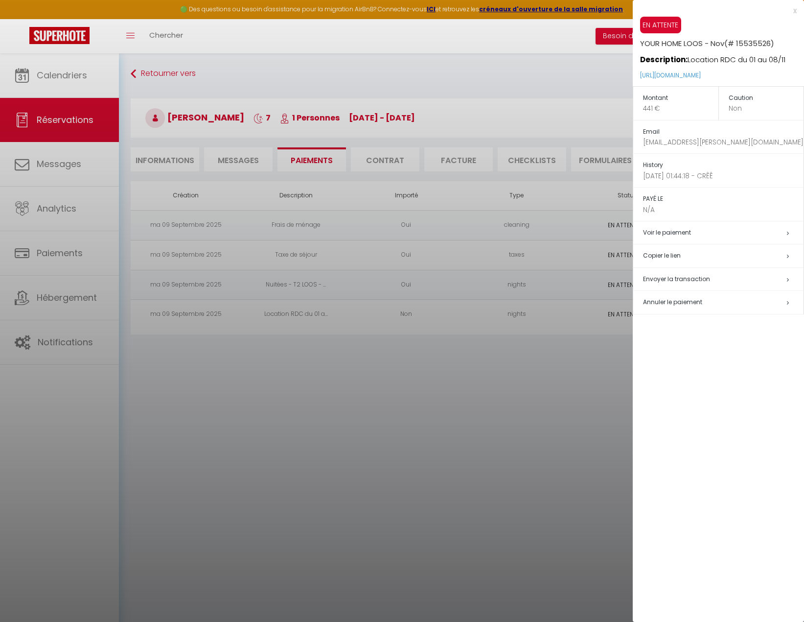
click at [441, 280] on div at bounding box center [402, 311] width 804 height 622
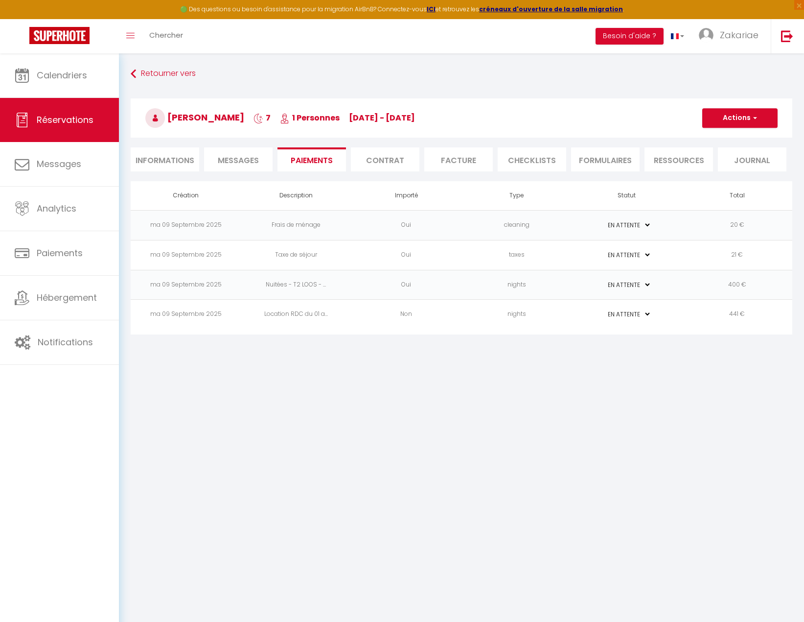
click at [355, 258] on td "Oui" at bounding box center [406, 255] width 110 height 30
click at [299, 258] on td "Taxe de séjour" at bounding box center [296, 255] width 110 height 30
click at [625, 226] on select "PAYÉ EN ATTENTE" at bounding box center [627, 224] width 49 height 9
click at [625, 215] on td "PAYÉ EN ATTENTE" at bounding box center [627, 225] width 110 height 30
click at [252, 164] on span "Messages" at bounding box center [238, 160] width 41 height 11
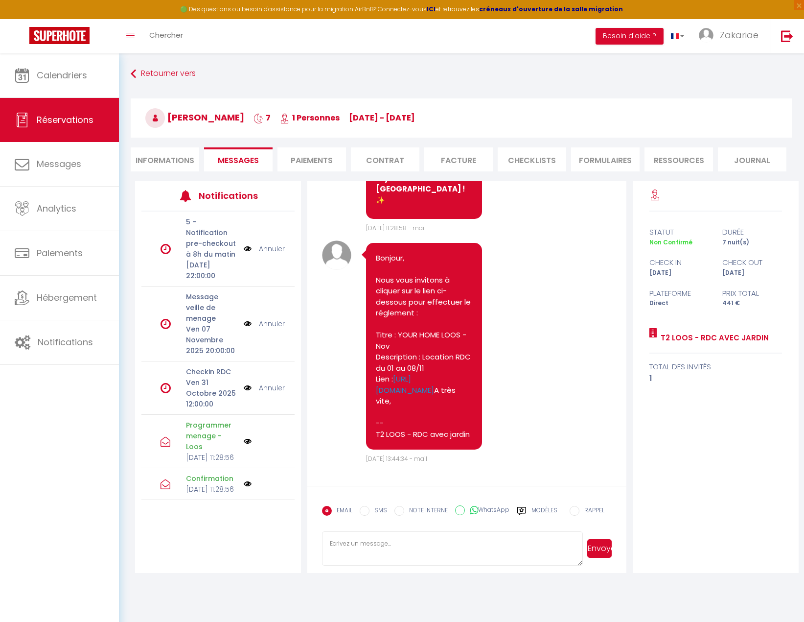
scroll to position [53, 0]
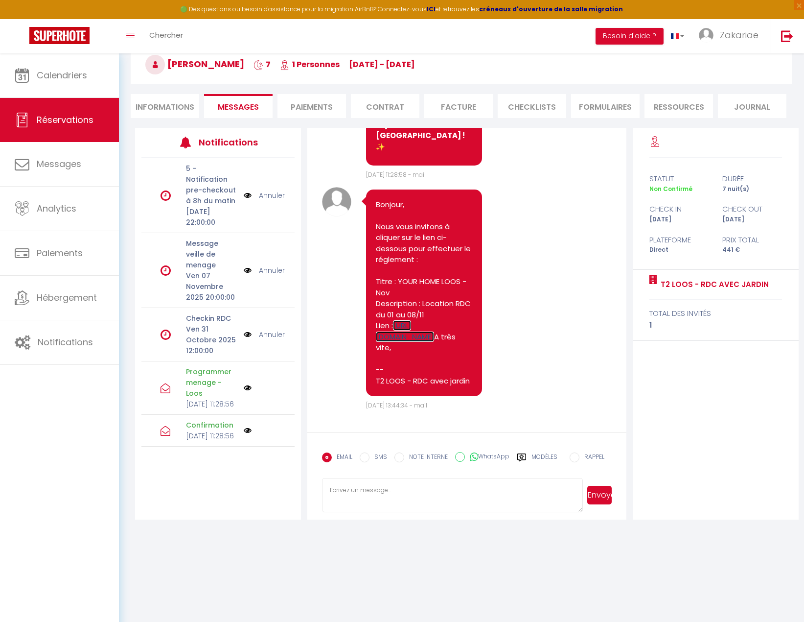
click at [434, 320] on link "https://superhote.com/applink/p/cX8APDgT" at bounding box center [405, 331] width 58 height 22
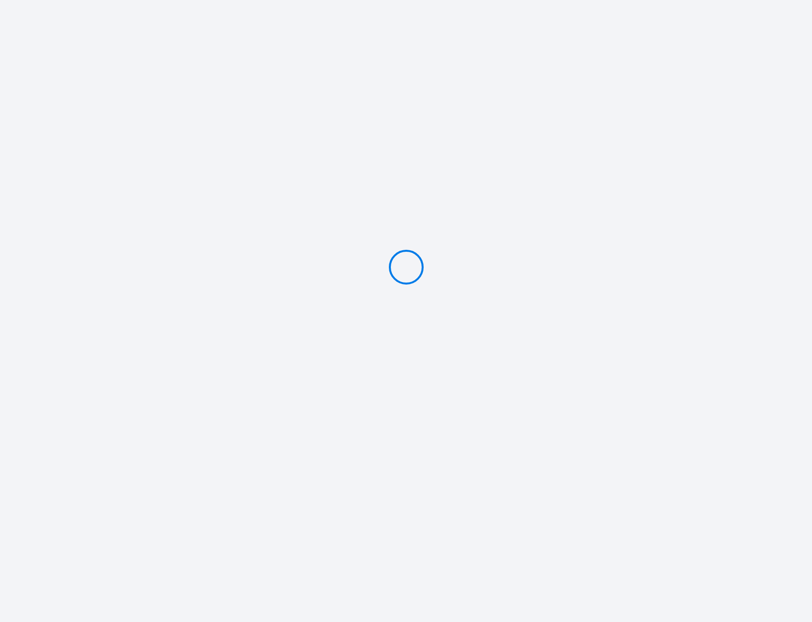
type input "PAYER 441 €"
